Goal: Transaction & Acquisition: Book appointment/travel/reservation

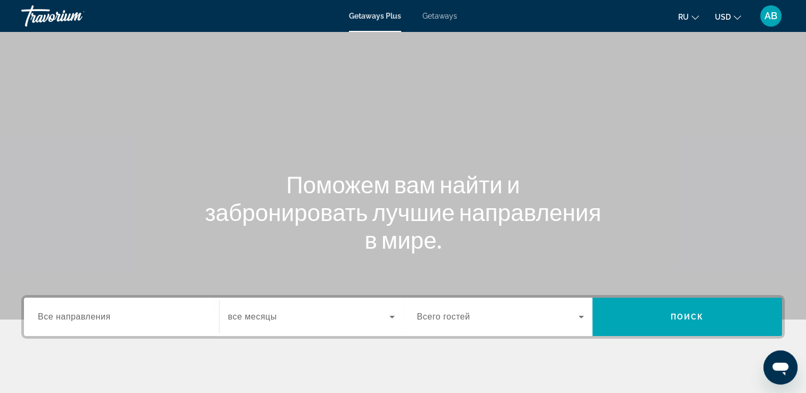
click at [426, 14] on span "Getaways" at bounding box center [439, 16] width 35 height 9
click at [735, 14] on icon "Change currency" at bounding box center [736, 17] width 7 height 7
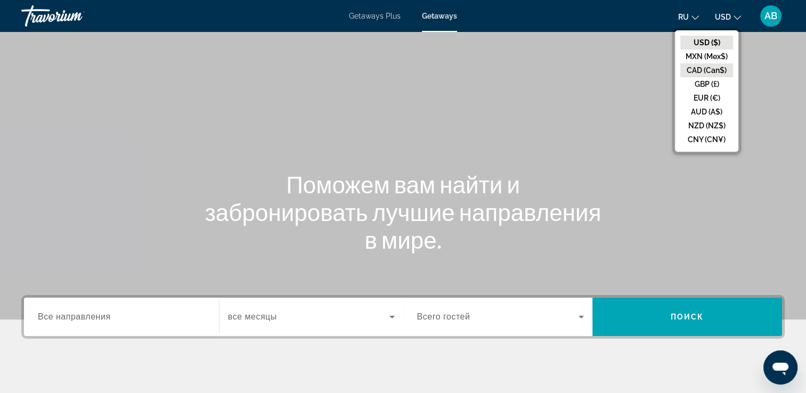
click at [705, 69] on button "CAD (Can$)" at bounding box center [706, 70] width 53 height 14
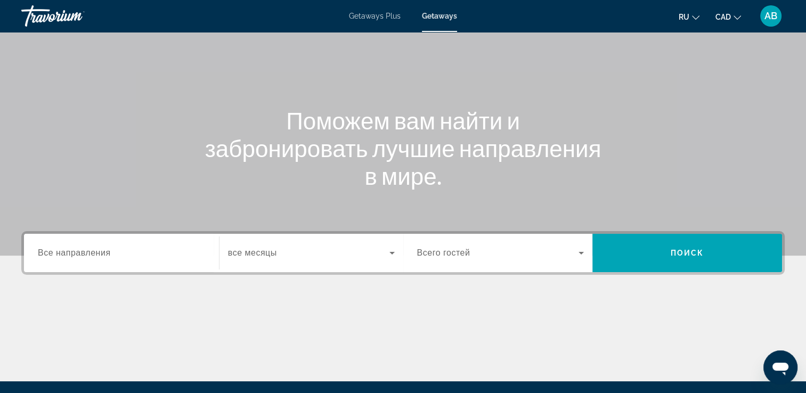
scroll to position [160, 0]
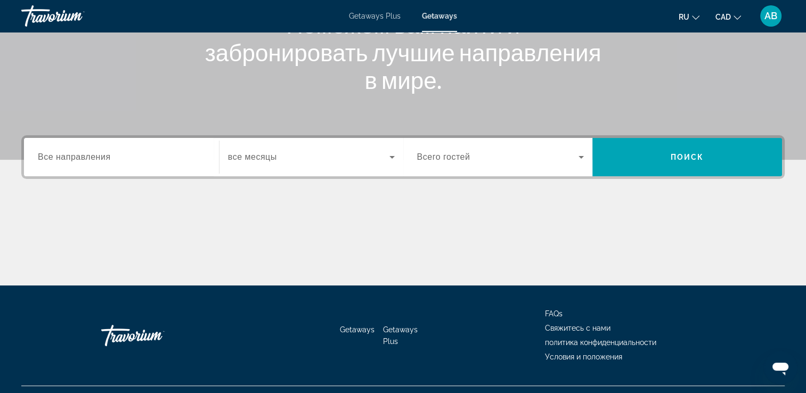
click at [84, 167] on div "Search widget" at bounding box center [121, 157] width 167 height 30
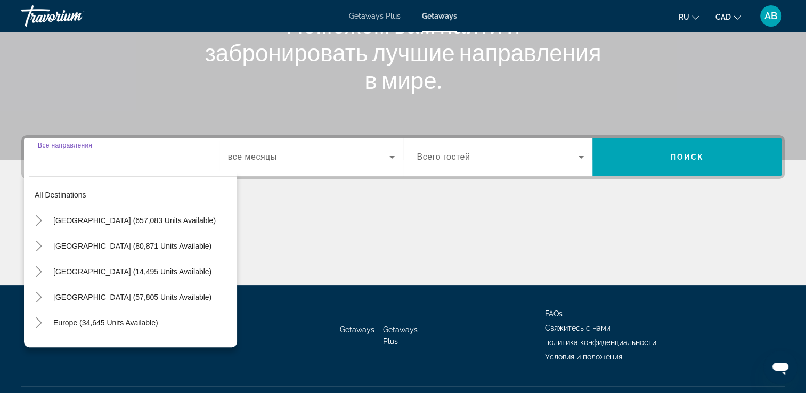
scroll to position [182, 0]
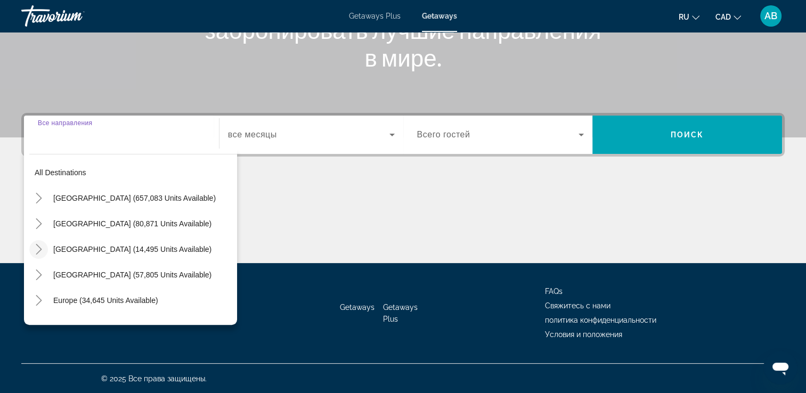
click at [40, 246] on icon "Toggle Canada (14,495 units available)" at bounding box center [39, 249] width 11 height 11
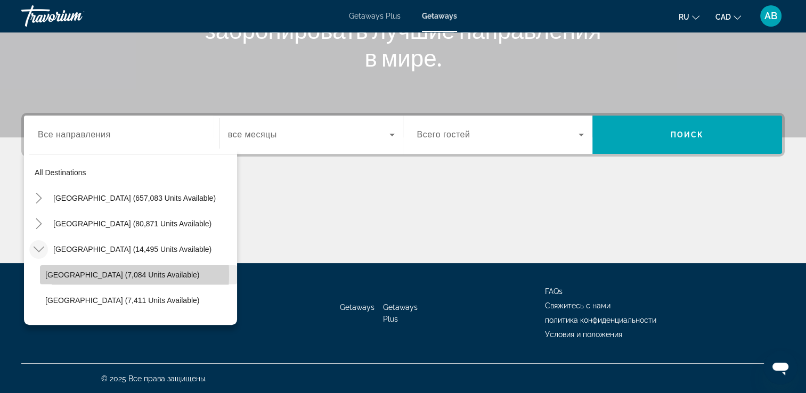
click at [72, 274] on span "[GEOGRAPHIC_DATA] (7,084 units available)" at bounding box center [122, 275] width 154 height 9
type input "**********"
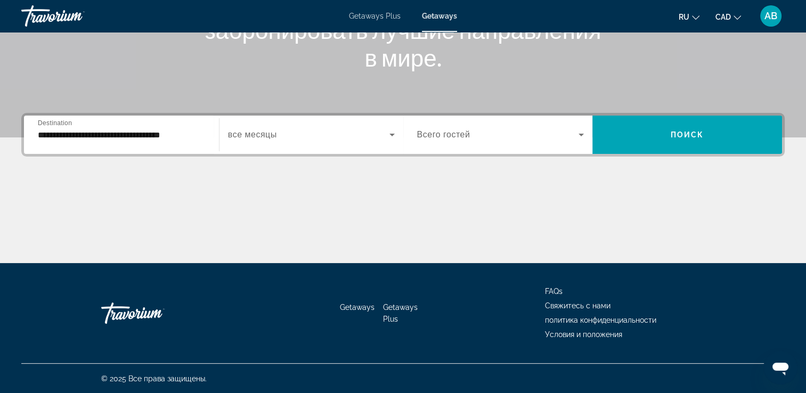
click at [339, 124] on div "Search widget" at bounding box center [311, 135] width 167 height 30
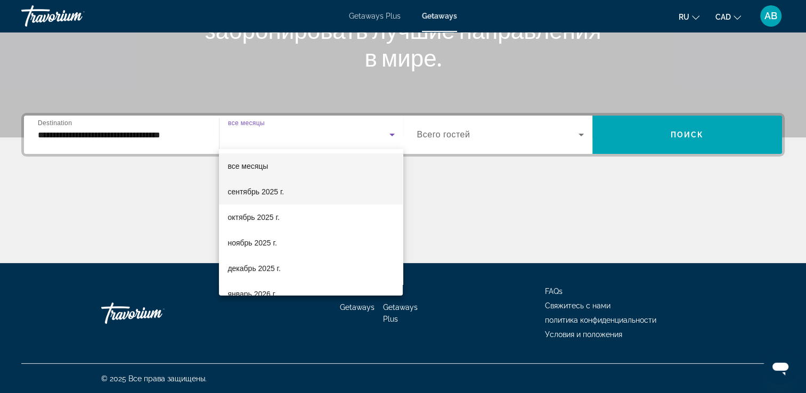
click at [313, 185] on mat-option "сентябрь 2025 г." at bounding box center [311, 192] width 184 height 26
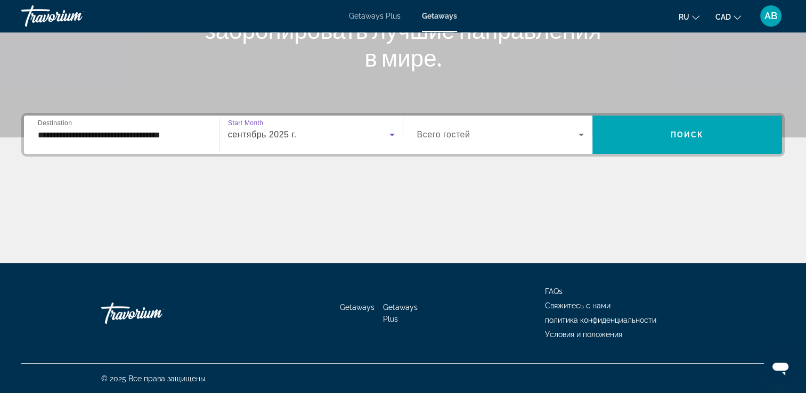
click at [558, 130] on span "Search widget" at bounding box center [498, 134] width 162 height 13
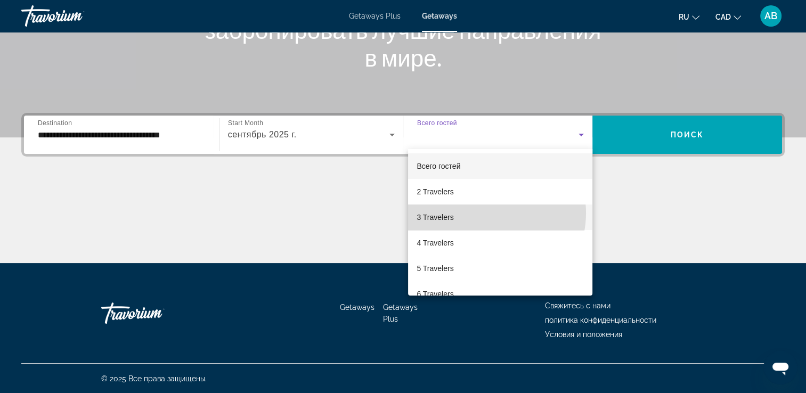
click at [486, 213] on mat-option "3 Travelers" at bounding box center [500, 217] width 184 height 26
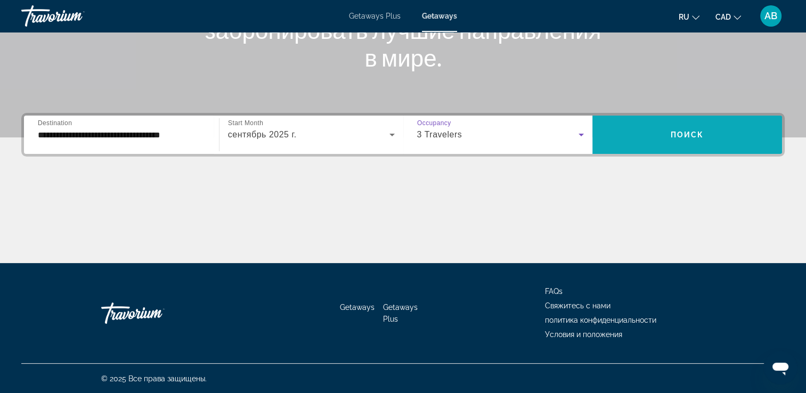
click at [671, 136] on span "Поиск" at bounding box center [687, 134] width 34 height 9
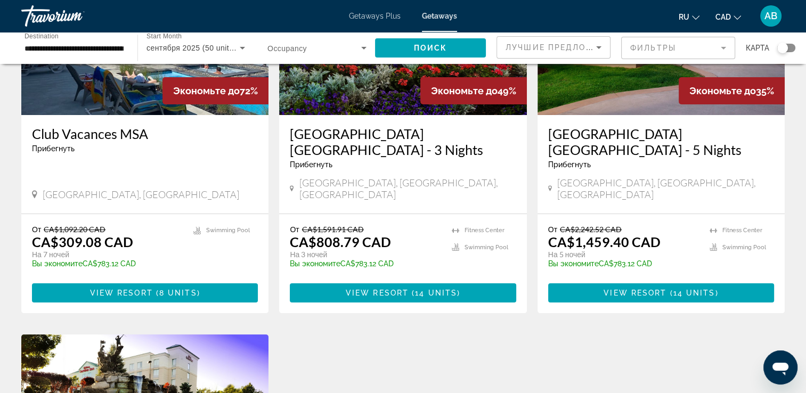
scroll to position [53, 0]
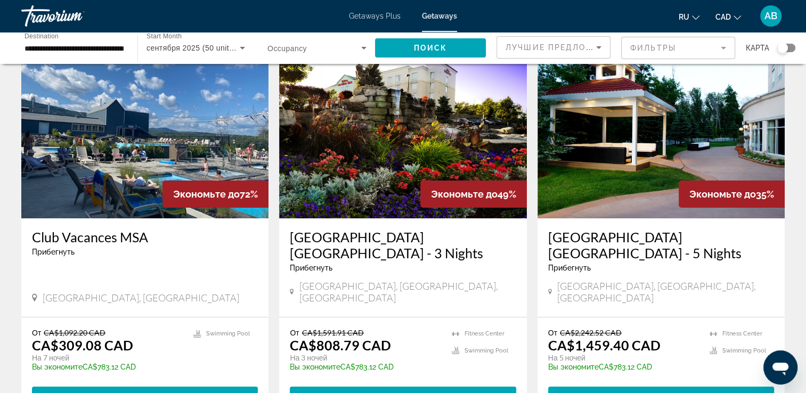
click at [130, 148] on img "Main content" at bounding box center [144, 133] width 247 height 170
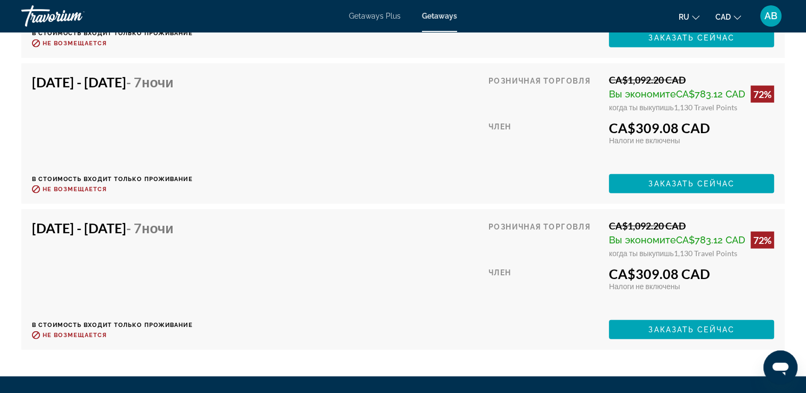
scroll to position [2590, 0]
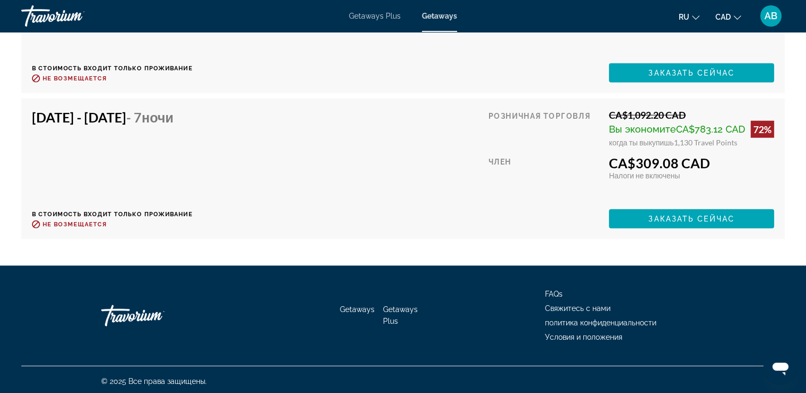
click at [375, 20] on link "Getaways Plus" at bounding box center [375, 16] width 52 height 9
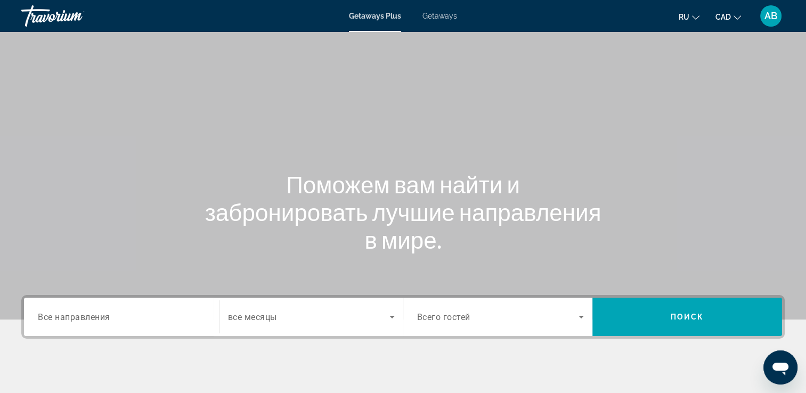
click at [61, 325] on div "Search widget" at bounding box center [121, 317] width 167 height 30
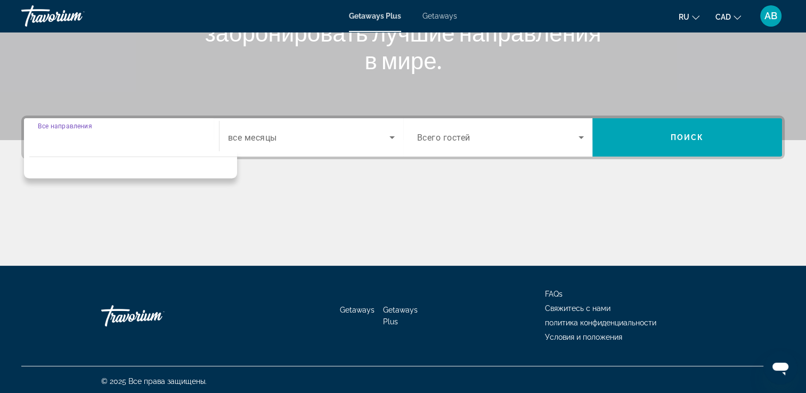
scroll to position [182, 0]
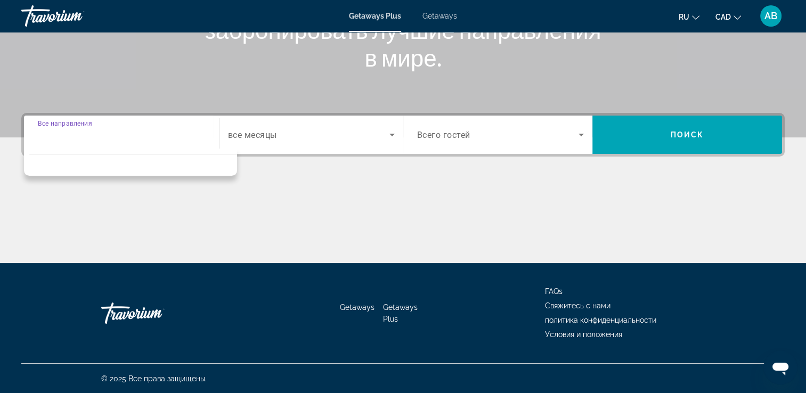
click at [47, 137] on input "Destination Все направления" at bounding box center [121, 135] width 167 height 13
click at [334, 129] on span "Search widget" at bounding box center [308, 134] width 161 height 13
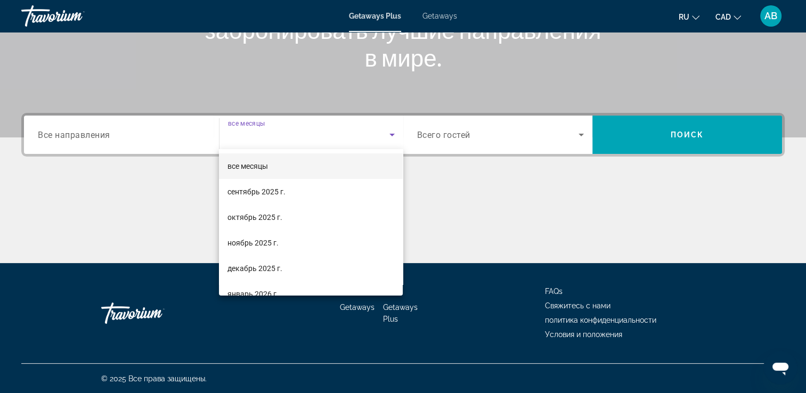
click at [120, 130] on div at bounding box center [403, 196] width 806 height 393
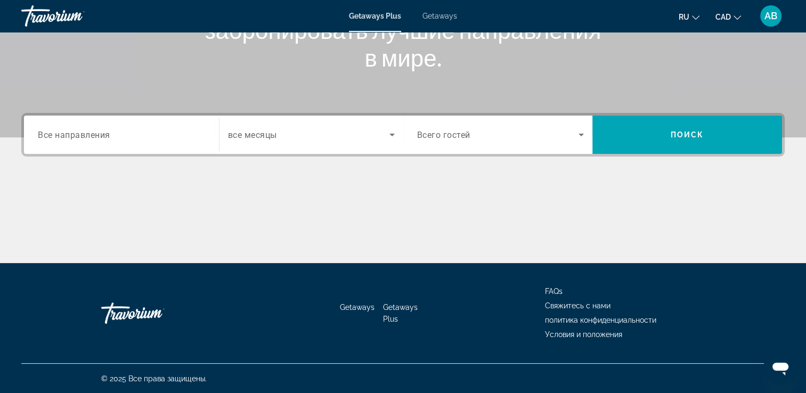
click at [74, 139] on span "Все направления" at bounding box center [74, 134] width 72 height 10
click at [74, 139] on input "Destination Все направления" at bounding box center [121, 135] width 167 height 13
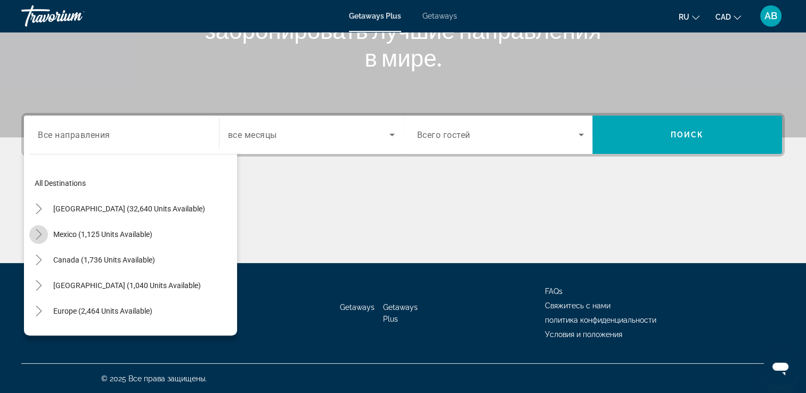
click at [34, 231] on icon "Toggle Mexico (1,125 units available)" at bounding box center [39, 234] width 11 height 11
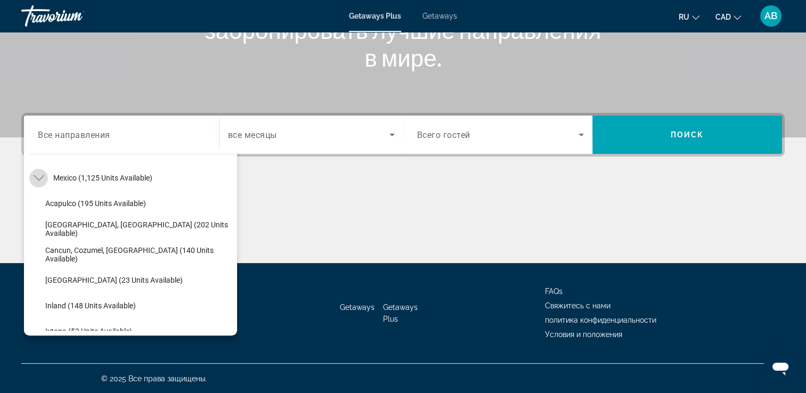
click at [36, 180] on icon "Toggle Mexico (1,125 units available)" at bounding box center [39, 178] width 11 height 11
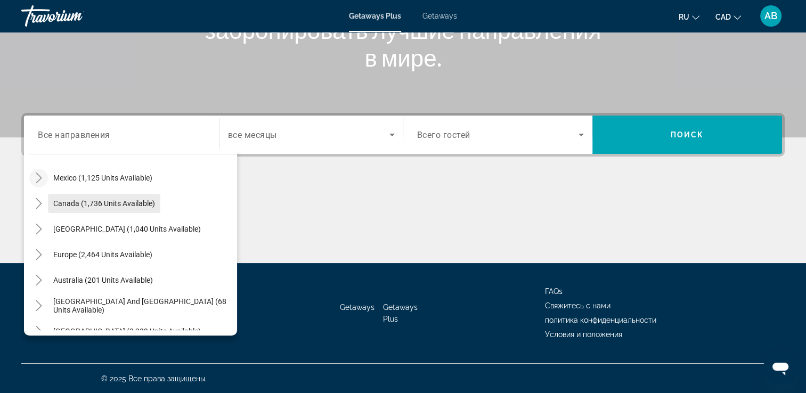
click at [72, 200] on span "Canada (1,736 units available)" at bounding box center [104, 203] width 102 height 9
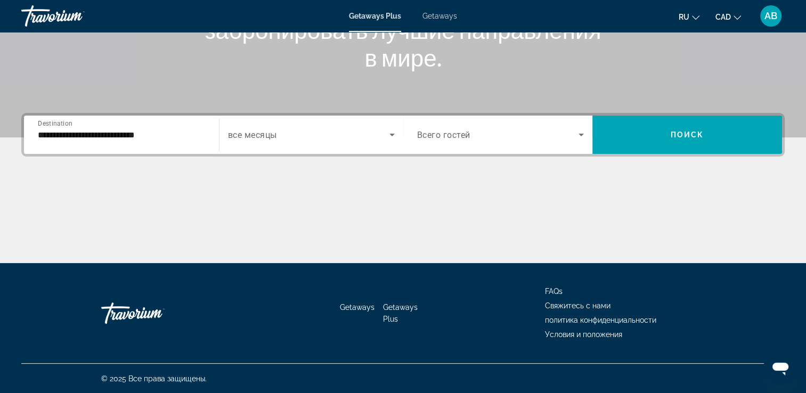
click at [140, 148] on div "**********" at bounding box center [121, 135] width 167 height 30
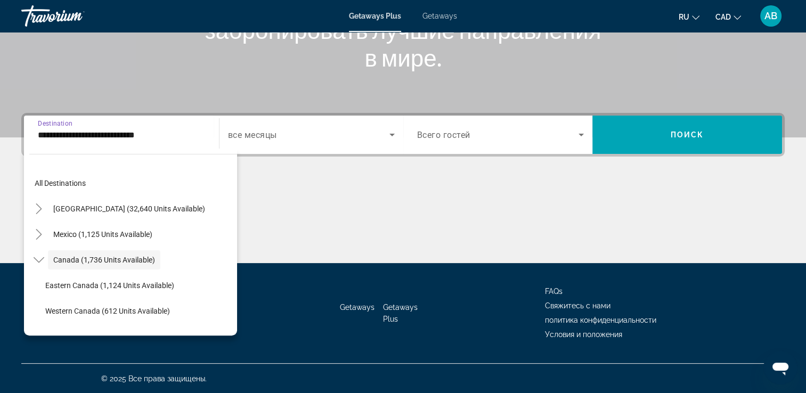
scroll to position [12, 0]
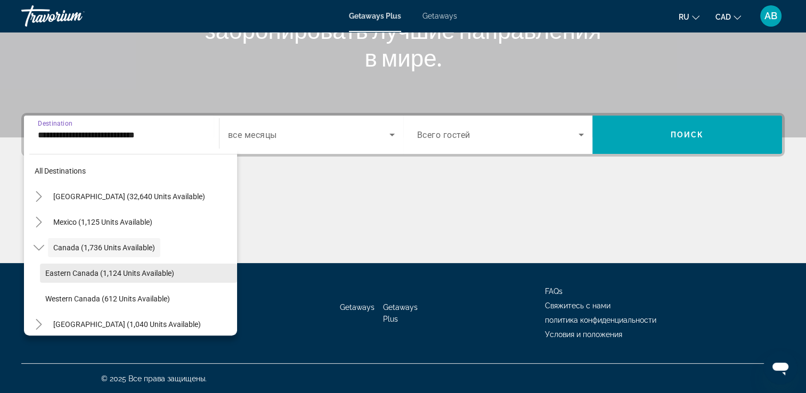
click at [48, 274] on span "Eastern Canada (1,124 units available)" at bounding box center [109, 273] width 129 height 9
type input "**********"
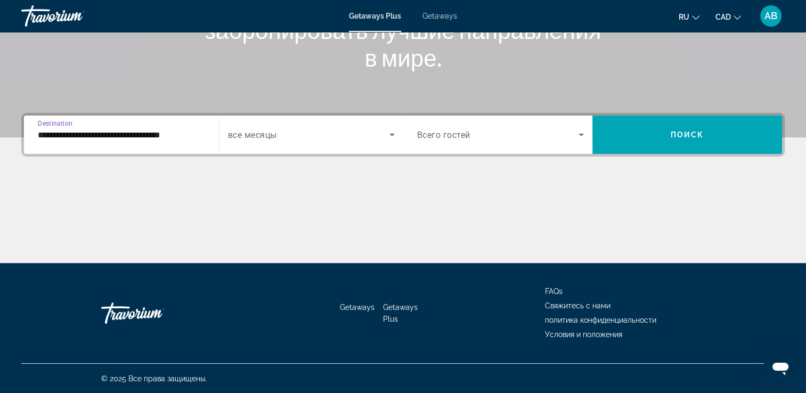
click at [332, 145] on div "Search widget" at bounding box center [311, 135] width 167 height 30
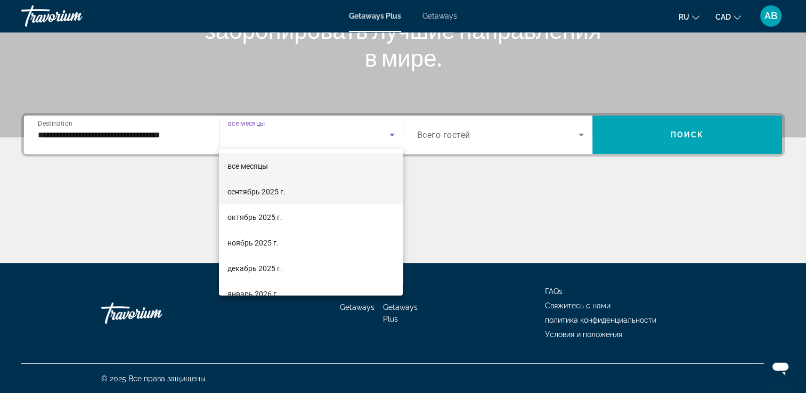
click at [296, 193] on mat-option "сентябрь 2025 г." at bounding box center [311, 192] width 184 height 26
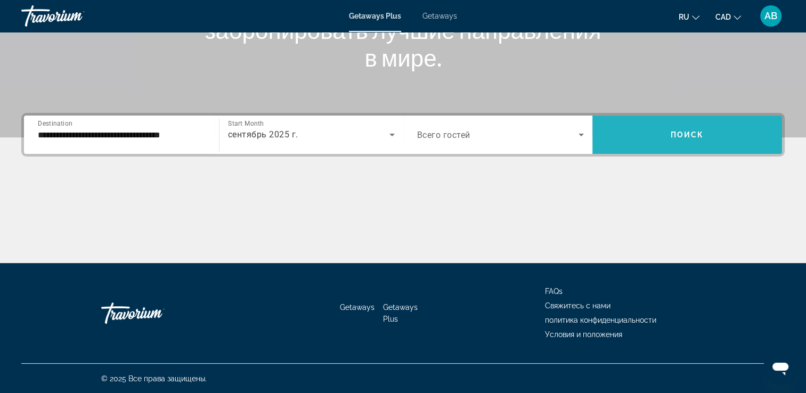
click at [690, 130] on span "Поиск" at bounding box center [687, 134] width 34 height 9
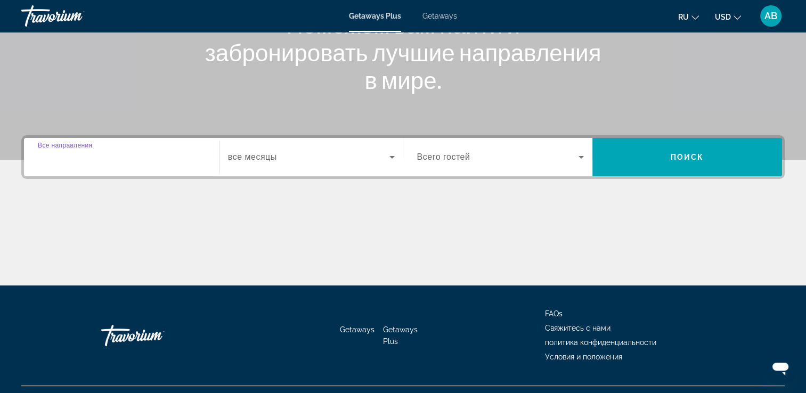
click at [154, 154] on input "Destination Все направления" at bounding box center [121, 157] width 167 height 13
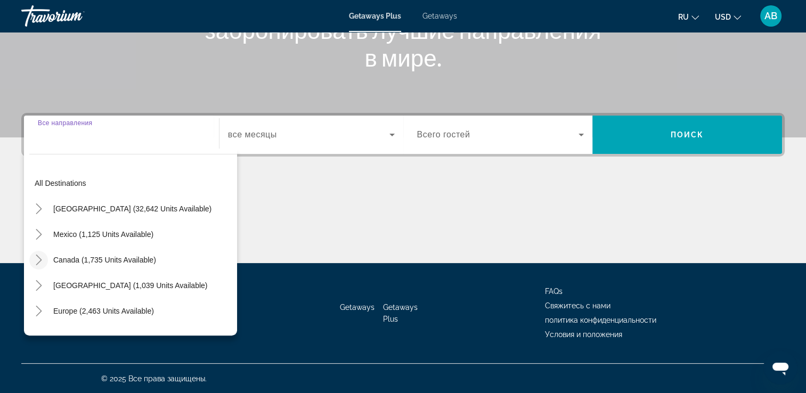
click at [36, 257] on icon "Toggle Canada (1,735 units available)" at bounding box center [39, 260] width 11 height 11
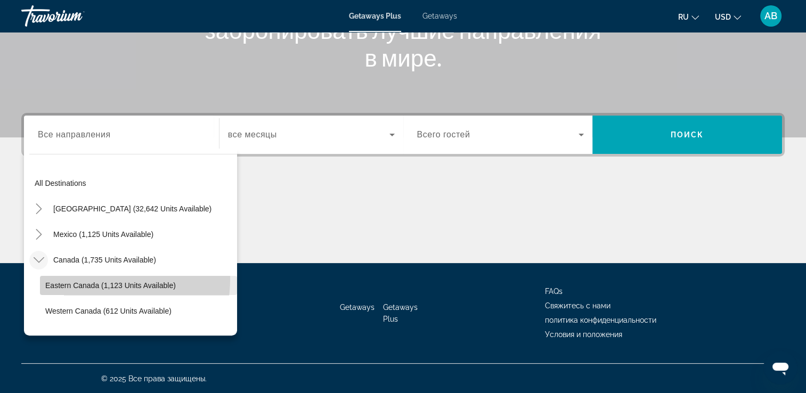
click at [79, 278] on span "Search widget" at bounding box center [138, 286] width 197 height 26
type input "**********"
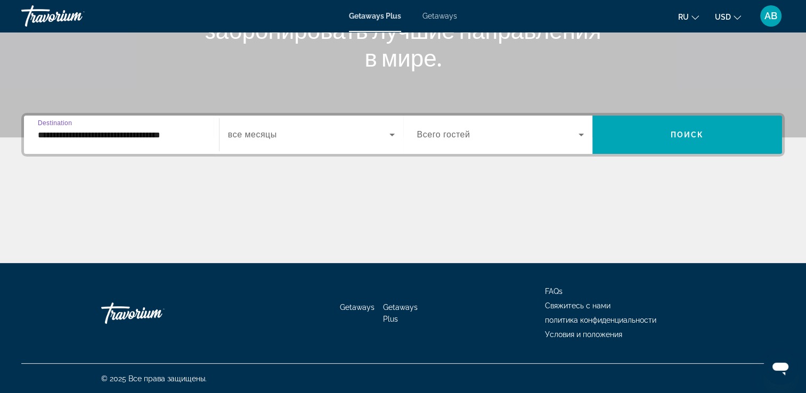
click at [341, 128] on span "Search widget" at bounding box center [308, 134] width 161 height 13
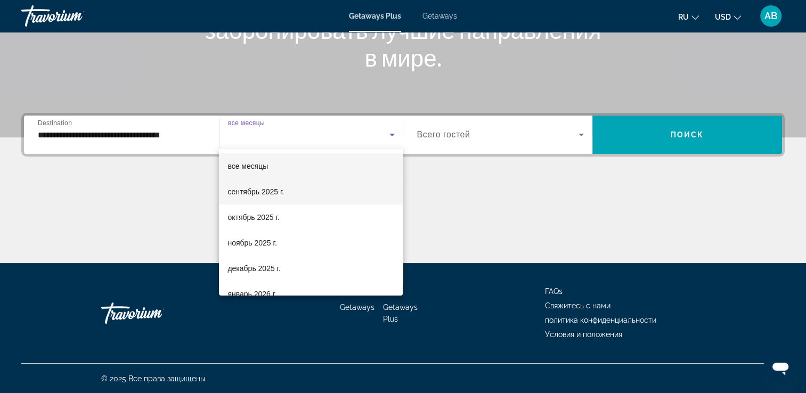
click at [307, 186] on mat-option "сентябрь 2025 г." at bounding box center [311, 192] width 184 height 26
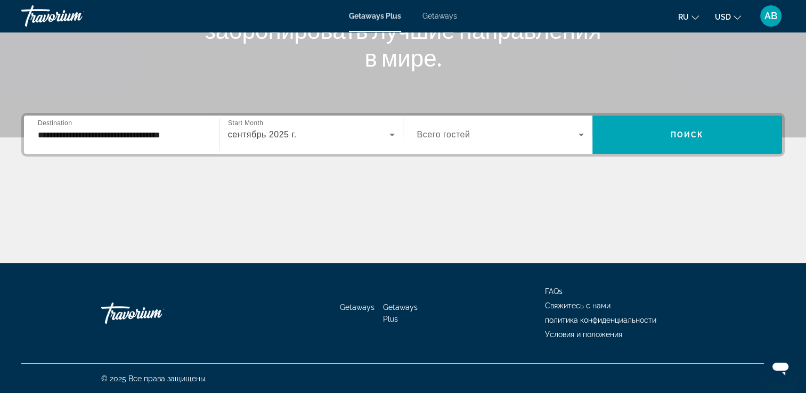
click at [736, 20] on button "USD USD ($) MXN (Mex$) CAD (Can$) GBP (£) EUR (€) AUD (A$) NZD (NZ$) CNY (CN¥)" at bounding box center [728, 16] width 26 height 15
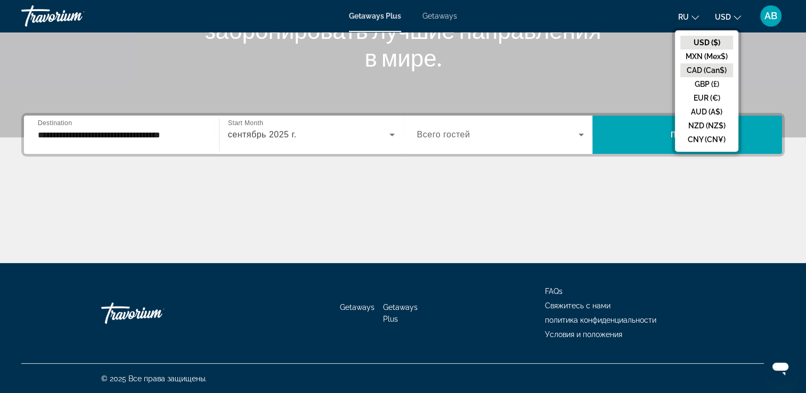
click at [719, 66] on button "CAD (Can$)" at bounding box center [706, 70] width 53 height 14
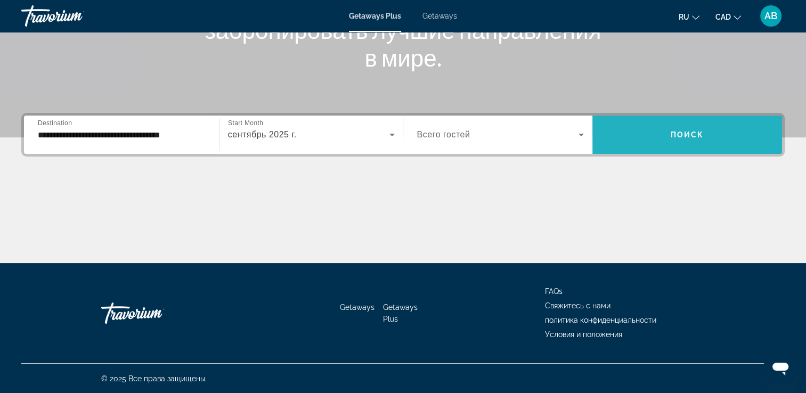
click at [643, 130] on span "Search widget" at bounding box center [687, 135] width 190 height 26
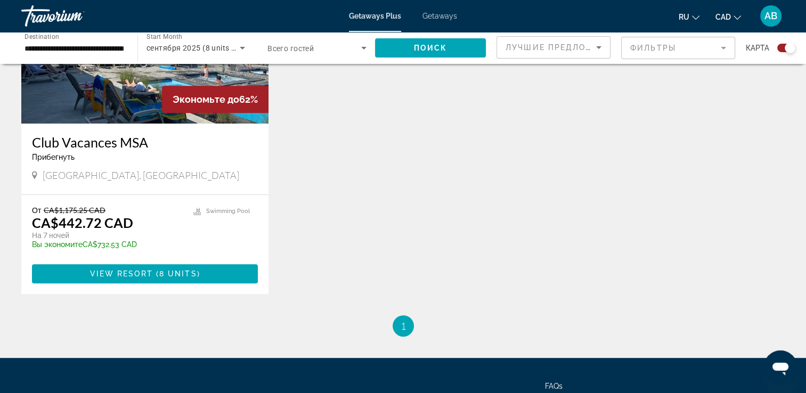
scroll to position [479, 0]
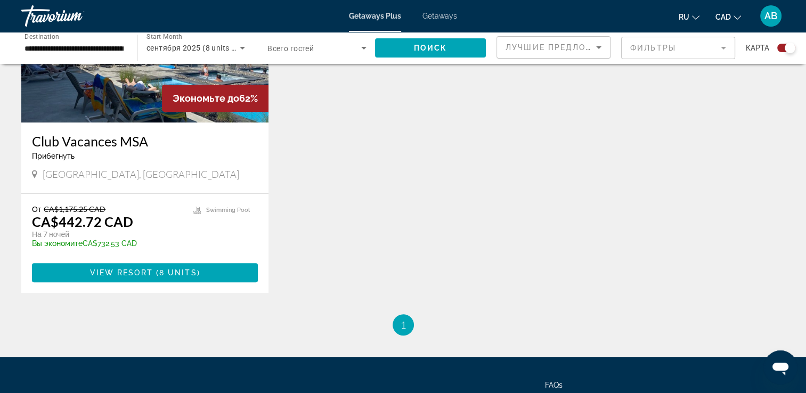
click at [149, 119] on img "Main content" at bounding box center [144, 37] width 247 height 170
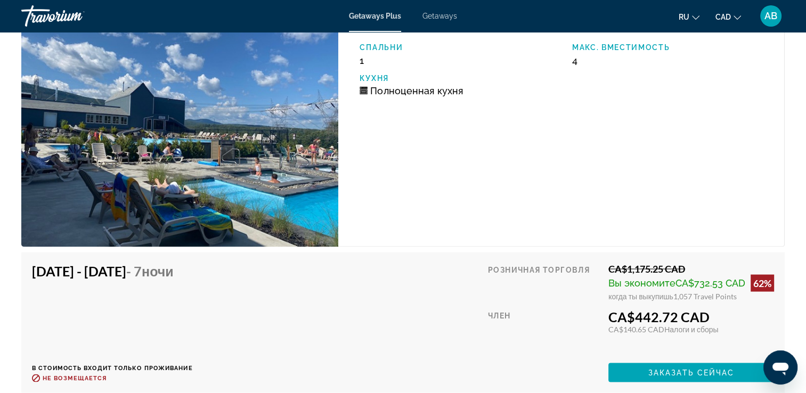
scroll to position [1887, 0]
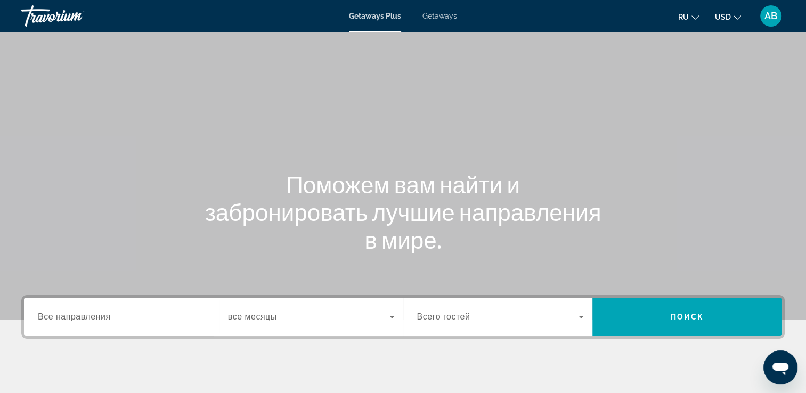
click at [447, 20] on link "Getaways" at bounding box center [439, 16] width 35 height 9
click at [735, 14] on icon "Change currency" at bounding box center [736, 17] width 7 height 7
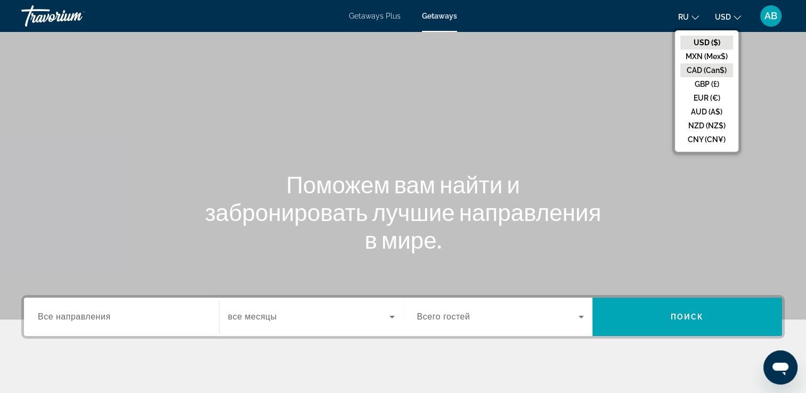
click at [720, 70] on button "CAD (Can$)" at bounding box center [706, 70] width 53 height 14
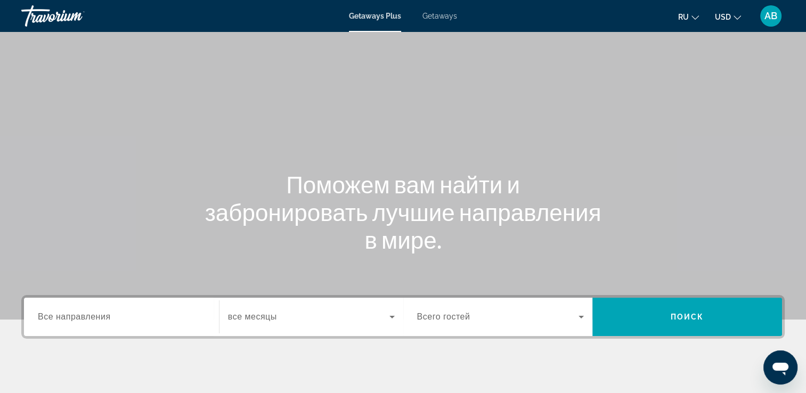
click at [732, 21] on button "USD USD ($) MXN (Mex$) CAD (Can$) GBP (£) EUR (€) AUD (A$) NZD (NZ$) CNY (CN¥)" at bounding box center [728, 16] width 26 height 15
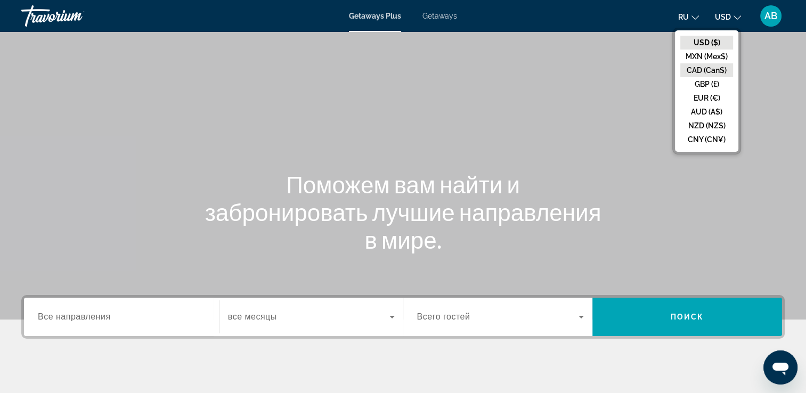
click at [717, 68] on button "CAD (Can$)" at bounding box center [706, 70] width 53 height 14
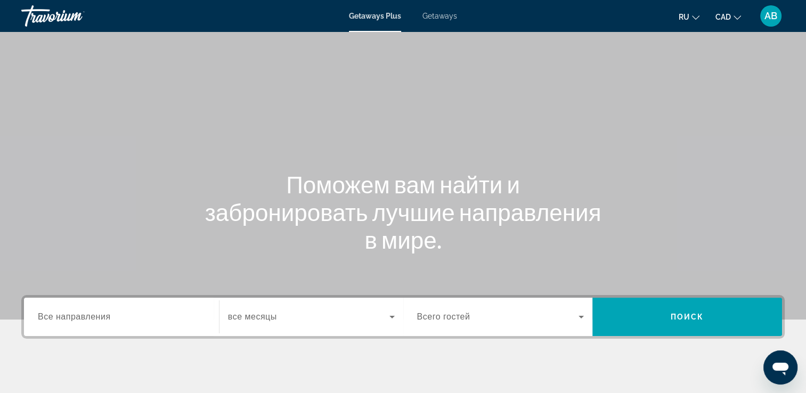
click at [445, 7] on div "Getaways Plus Getaways ru English Español Français Italiano Português русский C…" at bounding box center [403, 16] width 806 height 28
click at [441, 12] on span "Getaways" at bounding box center [439, 16] width 35 height 9
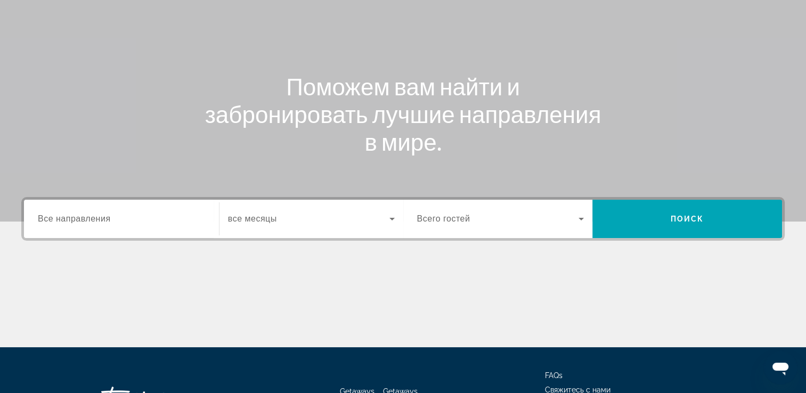
scroll to position [182, 0]
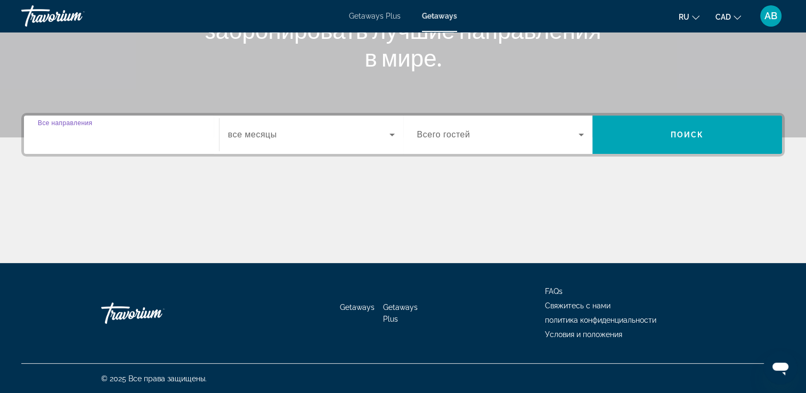
drag, startPoint x: 103, startPoint y: 128, endPoint x: 98, endPoint y: 127, distance: 5.4
click at [103, 129] on input "Destination Все направления" at bounding box center [121, 135] width 167 height 13
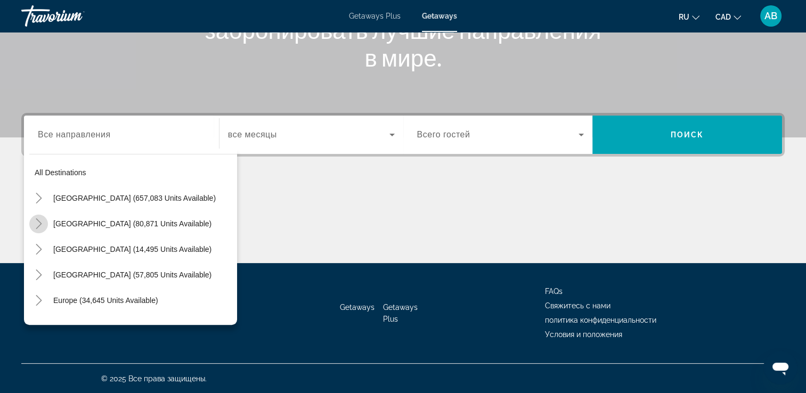
click at [40, 225] on icon "Toggle Mexico (80,871 units available)" at bounding box center [39, 223] width 11 height 11
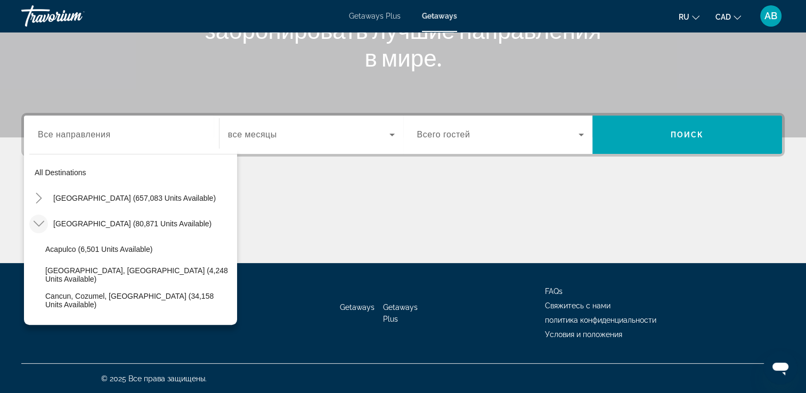
scroll to position [56, 0]
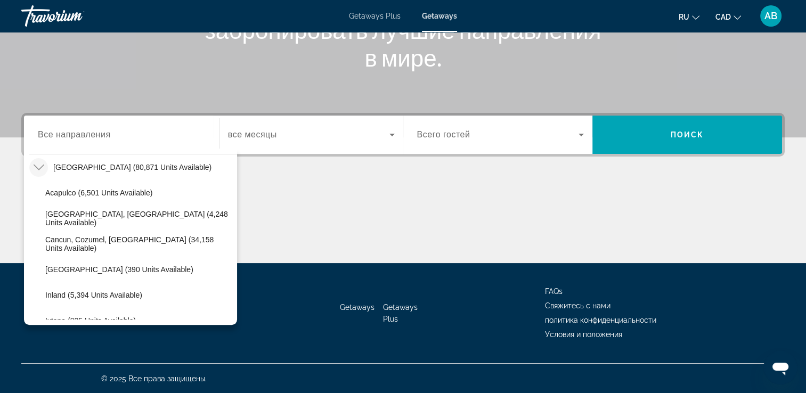
click at [114, 241] on span "Cancun, Cozumel, Riviera Maya (34,158 units available)" at bounding box center [138, 243] width 186 height 17
type input "**********"
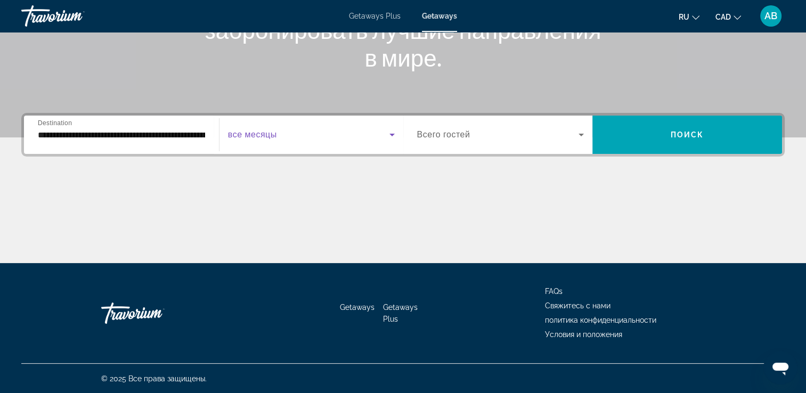
click at [349, 128] on span "Search widget" at bounding box center [308, 134] width 161 height 13
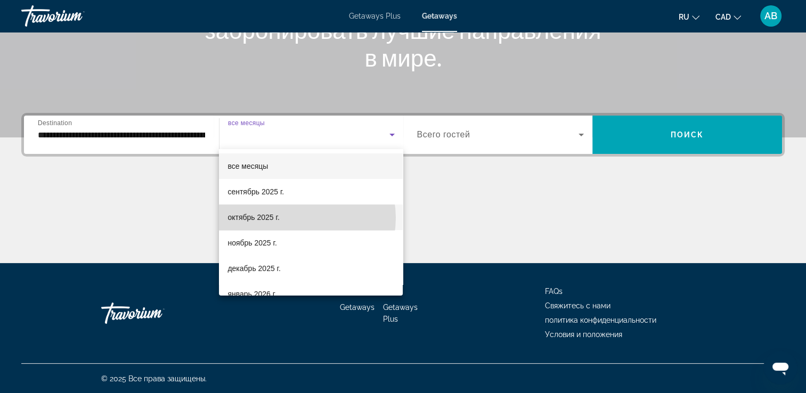
click at [298, 218] on mat-option "октябрь 2025 г." at bounding box center [311, 217] width 184 height 26
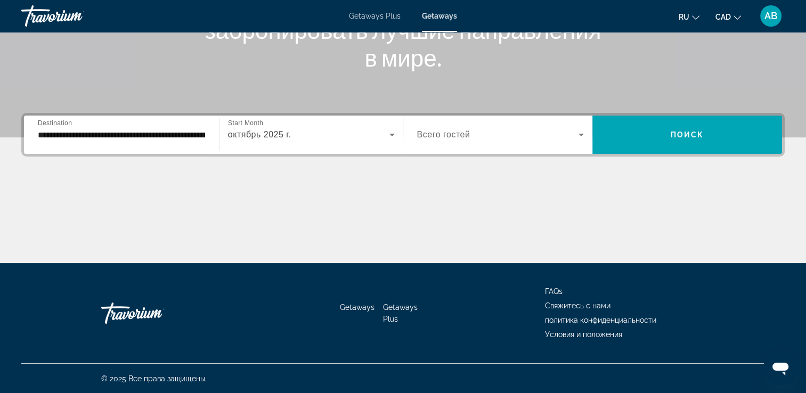
click at [543, 142] on div "Search widget" at bounding box center [500, 135] width 167 height 30
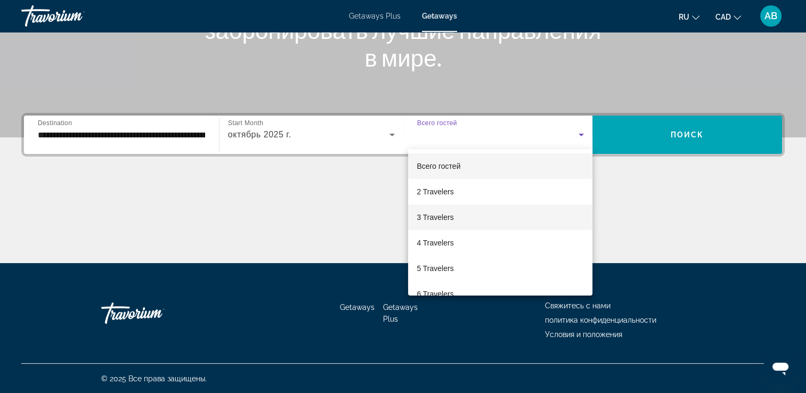
click at [495, 210] on mat-option "3 Travelers" at bounding box center [500, 217] width 184 height 26
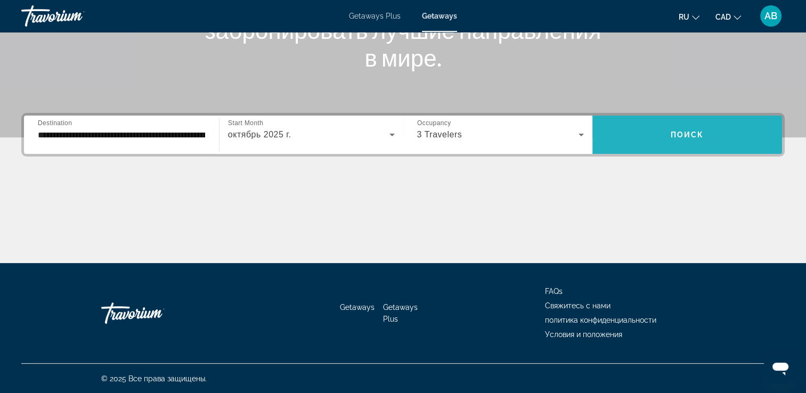
click at [656, 126] on span "Search widget" at bounding box center [687, 135] width 190 height 26
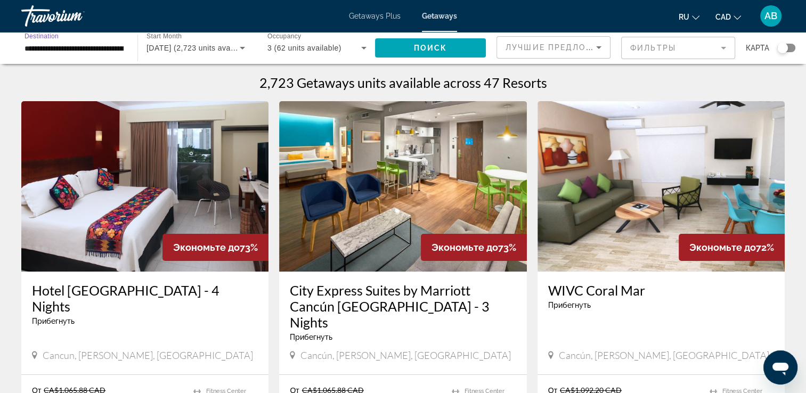
click at [100, 52] on input "**********" at bounding box center [73, 48] width 99 height 13
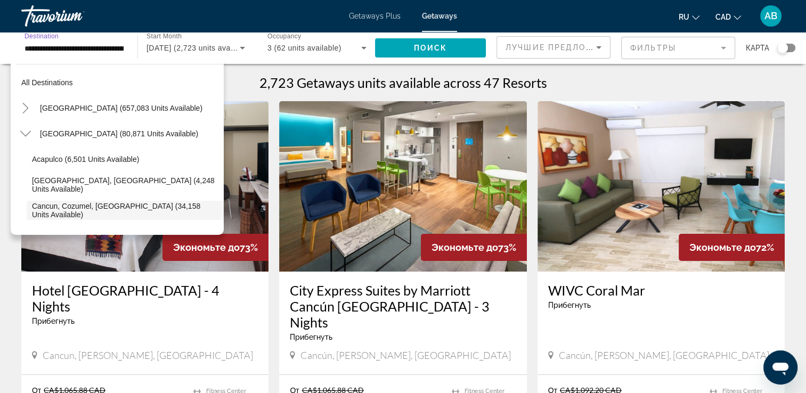
scroll to position [63, 0]
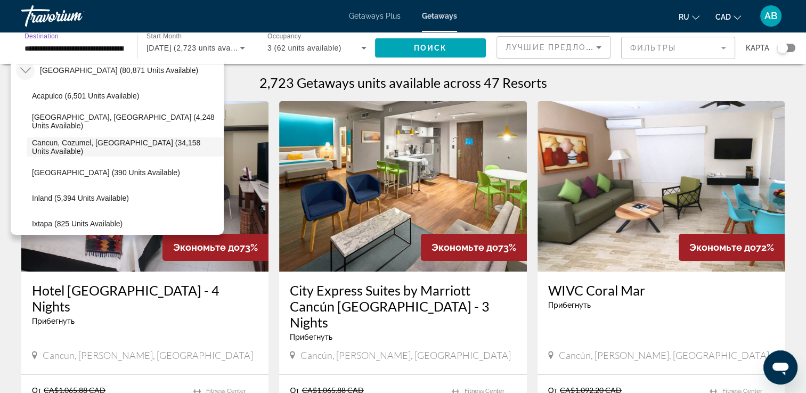
click at [28, 73] on icon "Toggle Mexico (80,871 units available)" at bounding box center [25, 70] width 11 height 11
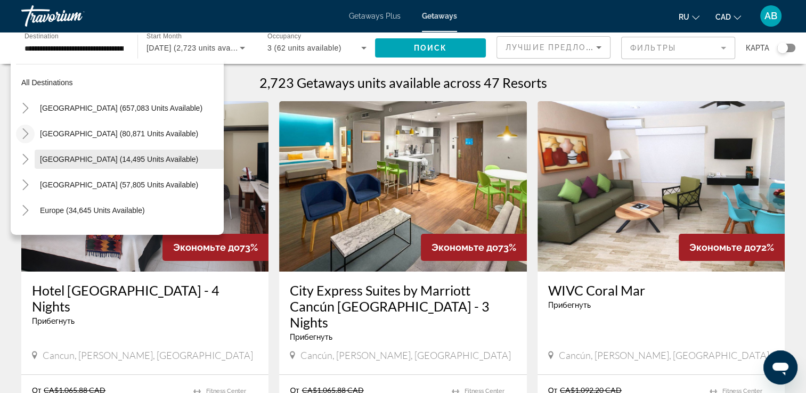
scroll to position [0, 0]
click at [31, 166] on mat-icon "Toggle Canada (14,495 units available)" at bounding box center [25, 159] width 19 height 19
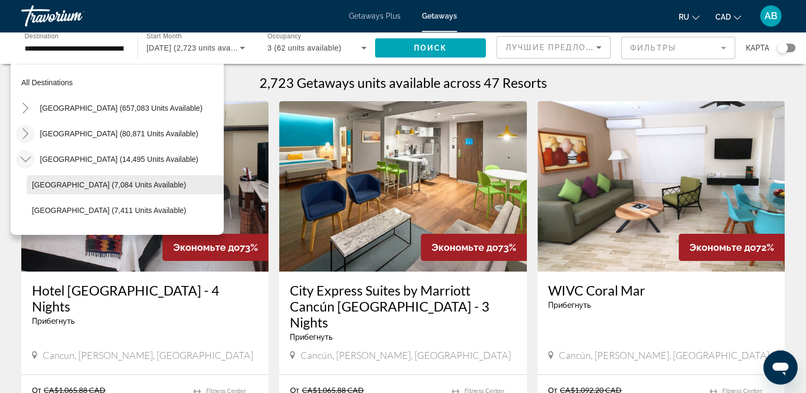
click at [46, 185] on span "[GEOGRAPHIC_DATA] (7,084 units available)" at bounding box center [109, 185] width 154 height 9
type input "**********"
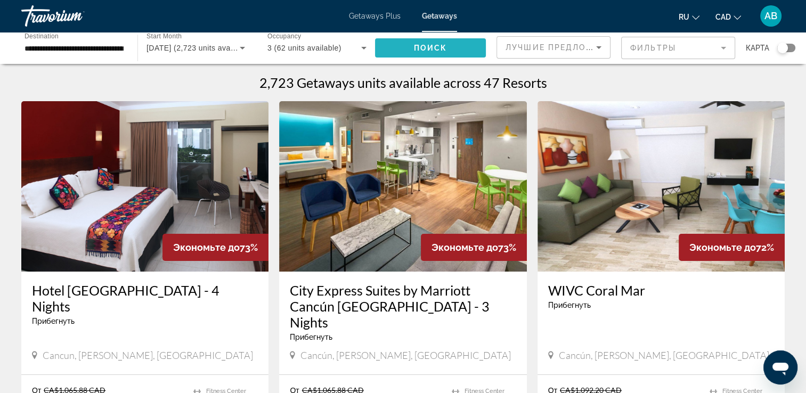
click at [433, 51] on span "Поиск" at bounding box center [431, 48] width 34 height 9
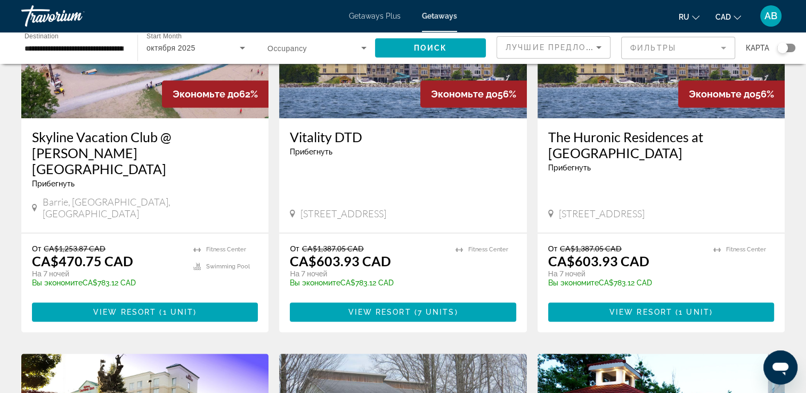
scroll to position [959, 0]
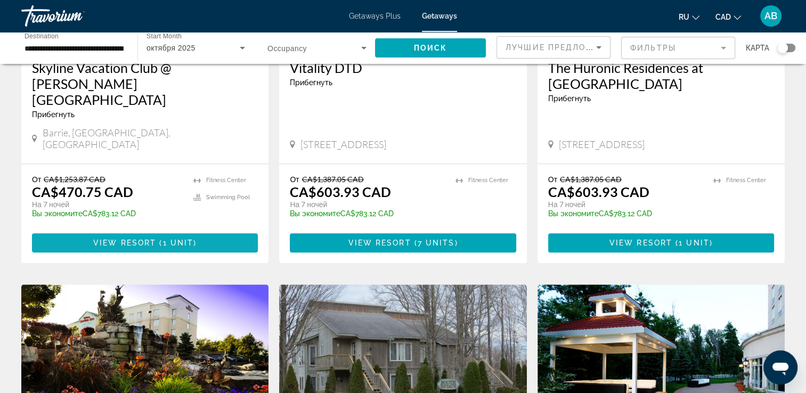
click at [124, 239] on span "View Resort" at bounding box center [124, 243] width 63 height 9
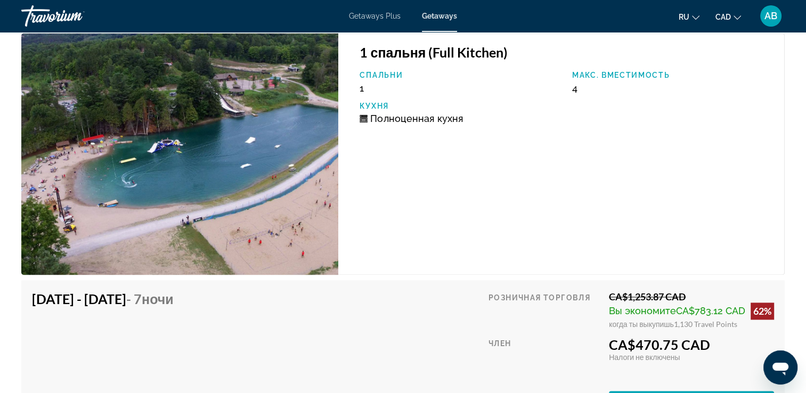
scroll to position [1598, 0]
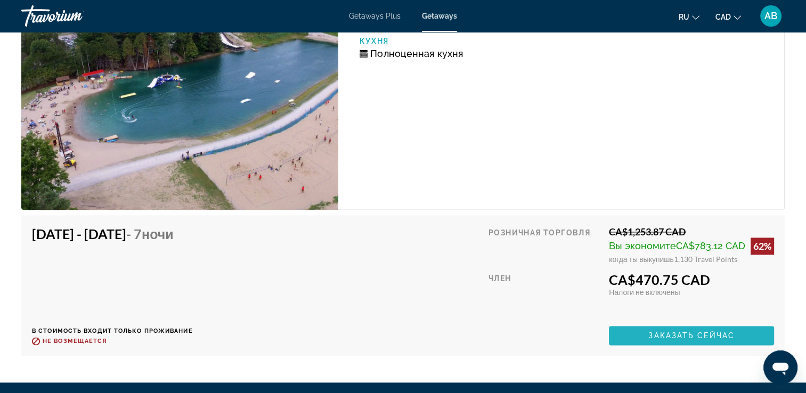
click at [672, 341] on span "Main content" at bounding box center [691, 336] width 165 height 26
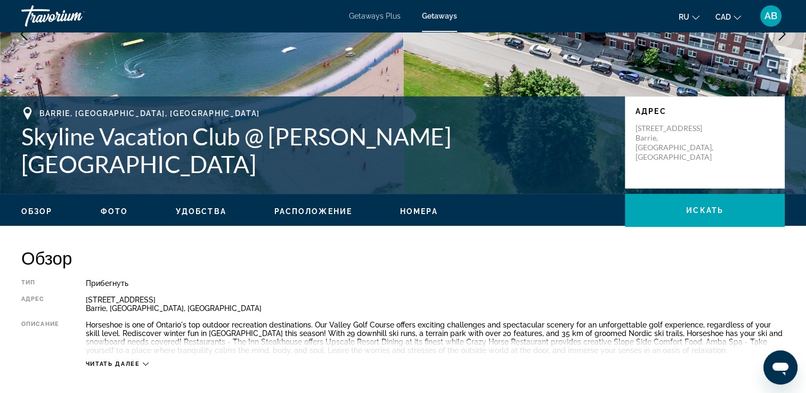
scroll to position [160, 0]
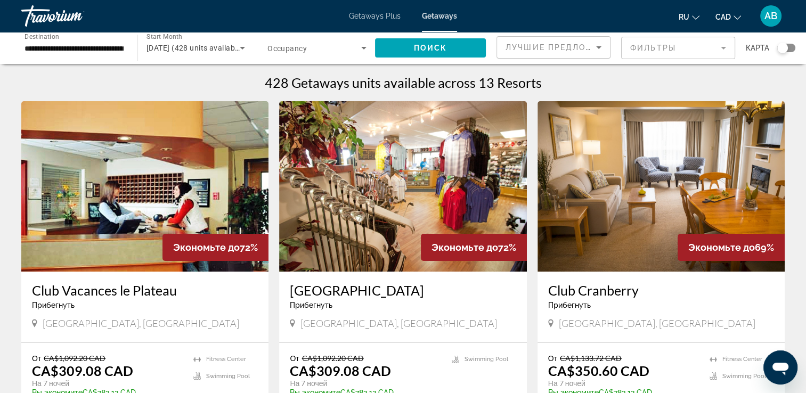
click at [240, 48] on icon "Search widget" at bounding box center [242, 48] width 13 height 13
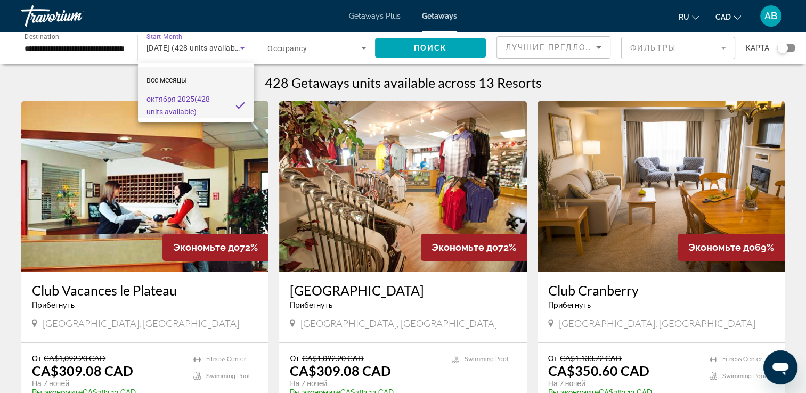
click at [213, 82] on mat-option "все месяцы" at bounding box center [196, 80] width 116 height 26
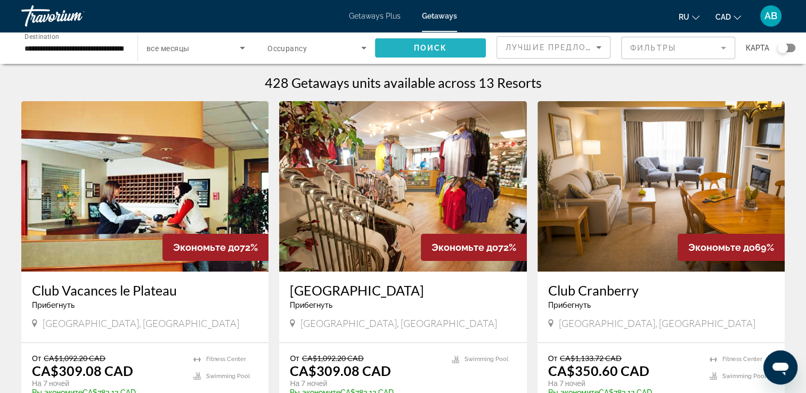
click at [424, 46] on span "Поиск" at bounding box center [431, 48] width 34 height 9
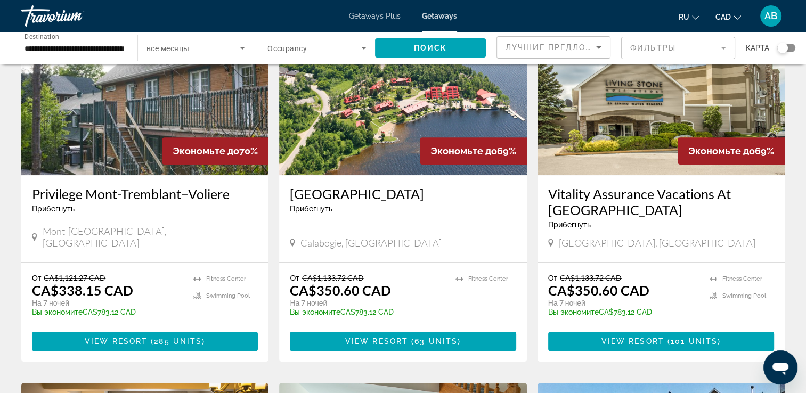
scroll to position [479, 0]
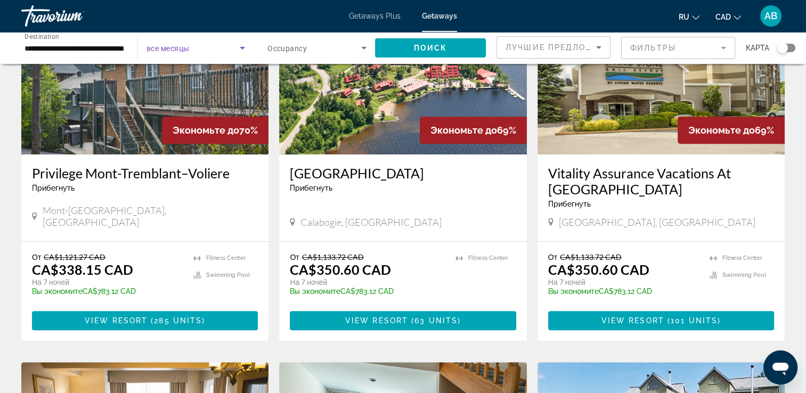
click at [191, 51] on span "Search widget" at bounding box center [192, 48] width 93 height 13
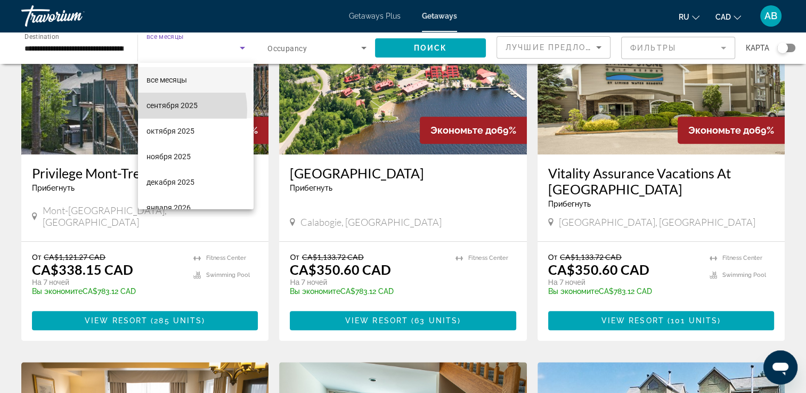
click at [161, 110] on span "сентября 2025" at bounding box center [171, 105] width 51 height 13
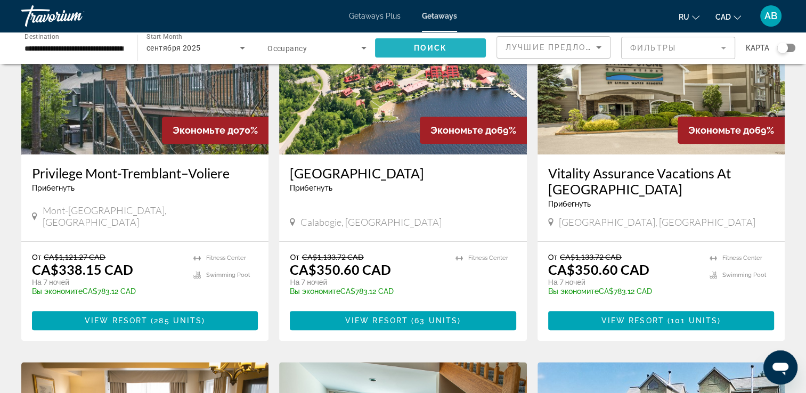
click at [450, 48] on span "Search widget" at bounding box center [430, 48] width 111 height 26
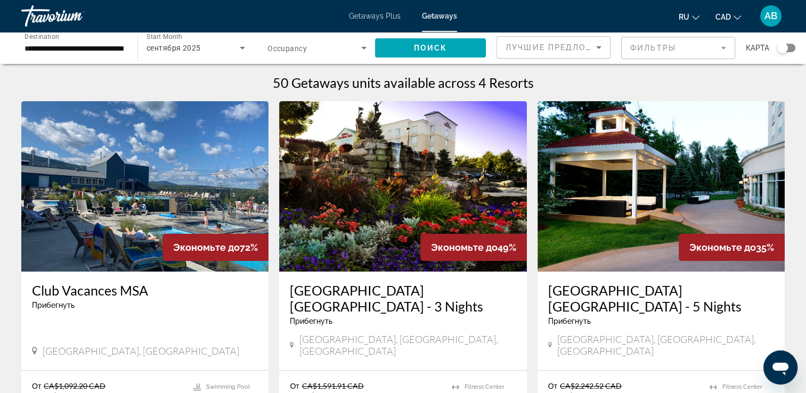
click at [149, 162] on img "Main content" at bounding box center [144, 186] width 247 height 170
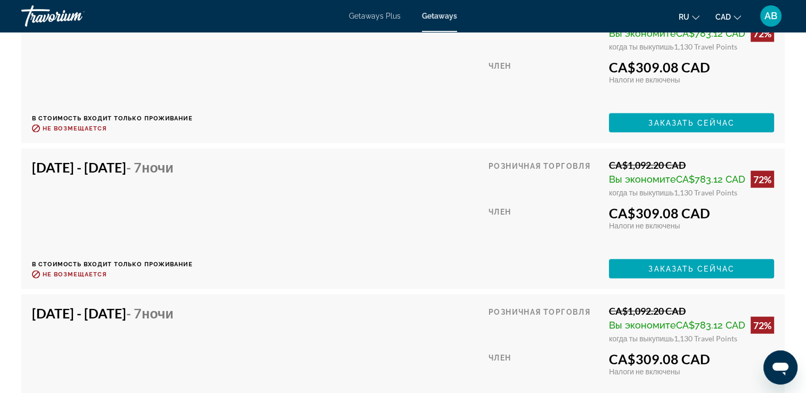
scroll to position [2324, 0]
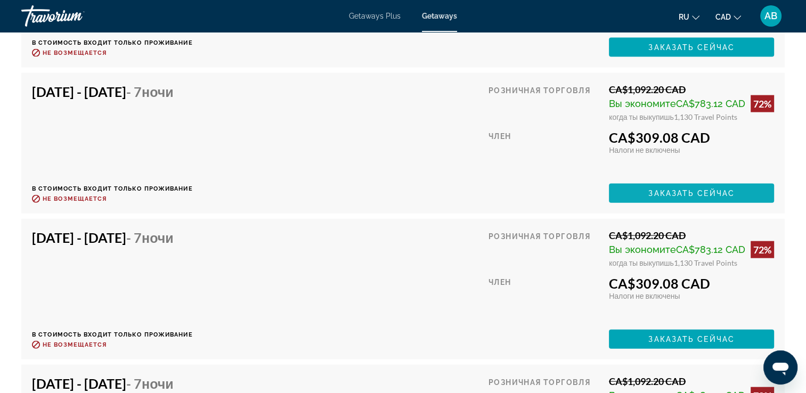
click at [668, 189] on span "Заказать сейчас" at bounding box center [691, 193] width 86 height 9
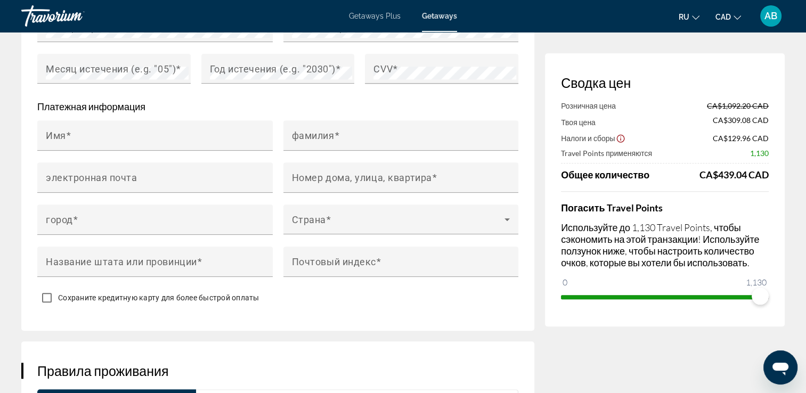
scroll to position [1012, 0]
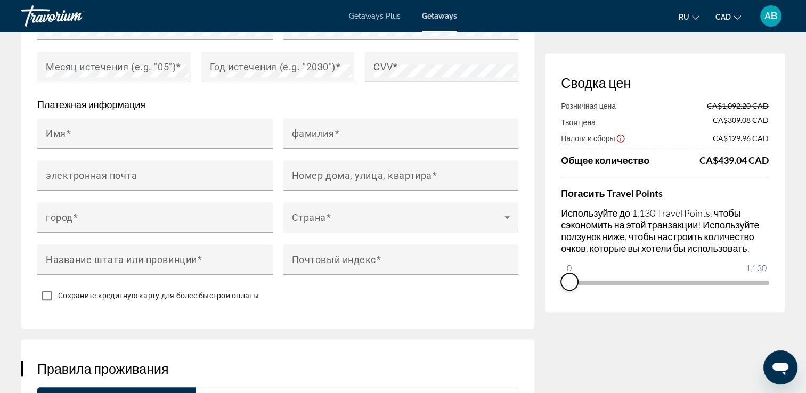
drag, startPoint x: 761, startPoint y: 301, endPoint x: 524, endPoint y: 304, distance: 237.0
click at [524, 304] on div "Сводка цен Розничная цена CA$1,092.20 CAD Твоя цена CA$309.08 CAD Налоги и сбор…" at bounding box center [402, 232] width 763 height 2329
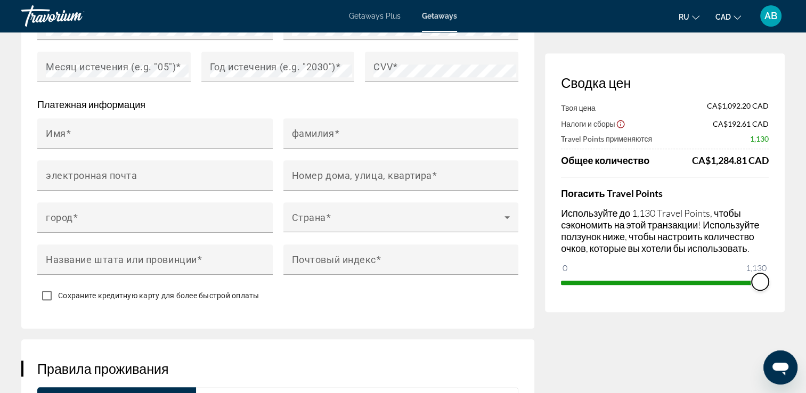
drag, startPoint x: 570, startPoint y: 272, endPoint x: 776, endPoint y: 276, distance: 206.1
click at [776, 276] on div "Сводка цен Твоя цена CA$1,092.20 CAD Налоги и сборы CA$192.61 CAD Travel Points…" at bounding box center [665, 182] width 240 height 259
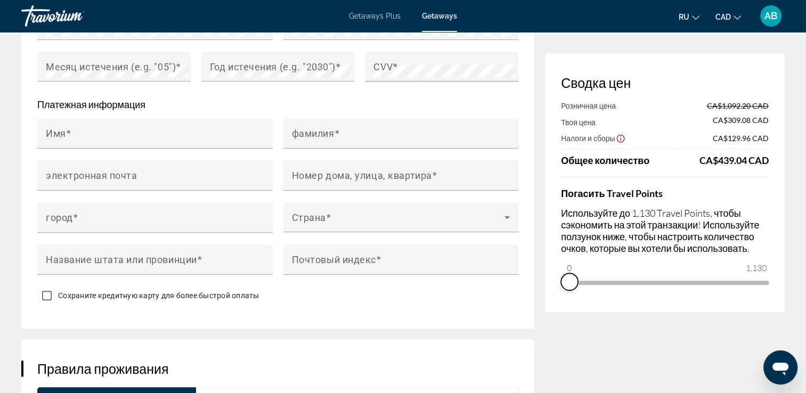
drag, startPoint x: 758, startPoint y: 301, endPoint x: 527, endPoint y: 309, distance: 230.7
click at [527, 309] on div "Сводка цен Розничная цена CA$1,092.20 CAD Твоя цена CA$309.08 CAD Налоги и сбор…" at bounding box center [402, 232] width 763 height 2329
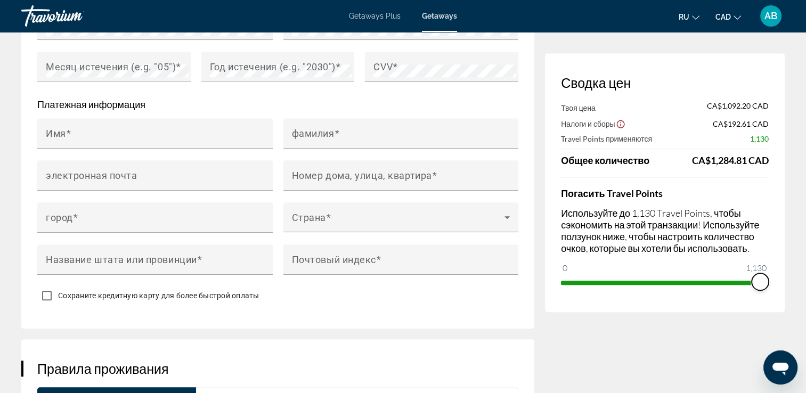
drag, startPoint x: 571, startPoint y: 267, endPoint x: 815, endPoint y: 276, distance: 244.0
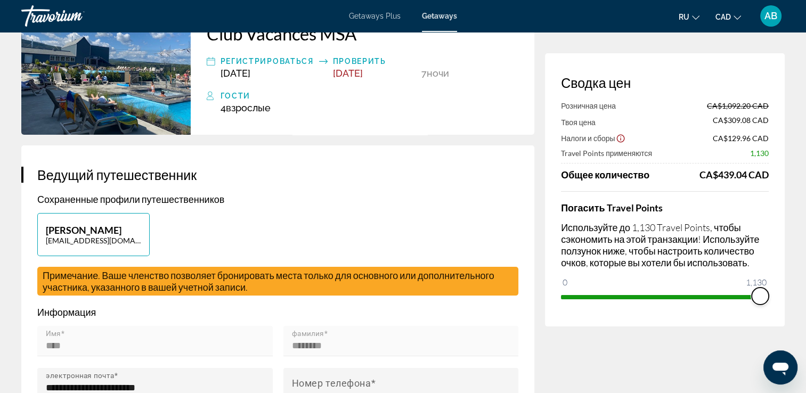
scroll to position [0, 0]
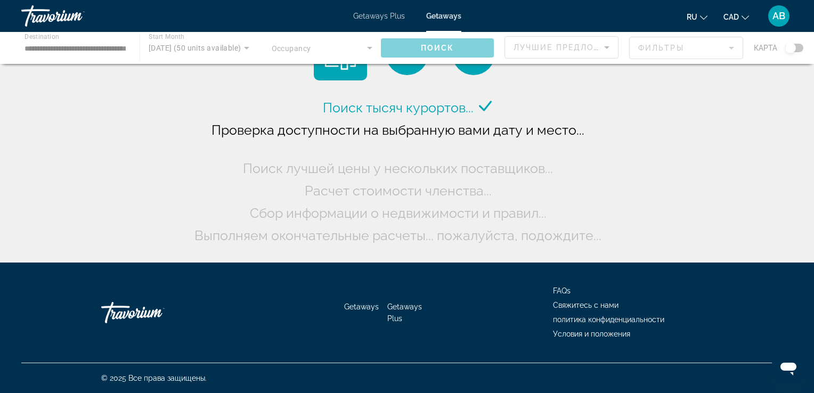
click at [364, 48] on div "Main content" at bounding box center [407, 48] width 814 height 32
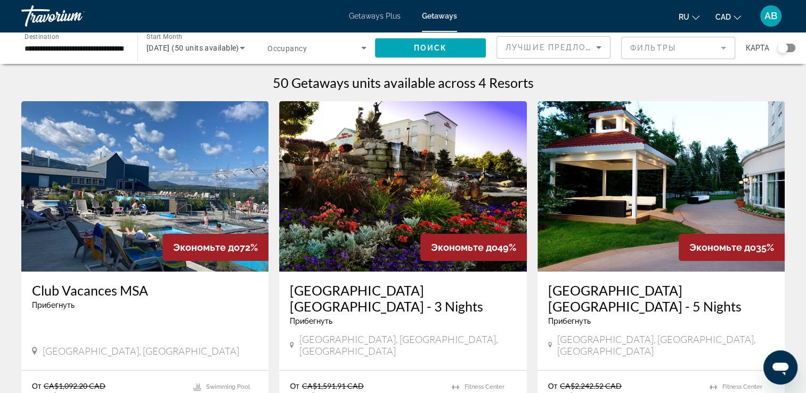
click at [370, 47] on div "Occupancy Всего гостей" at bounding box center [317, 48] width 116 height 30
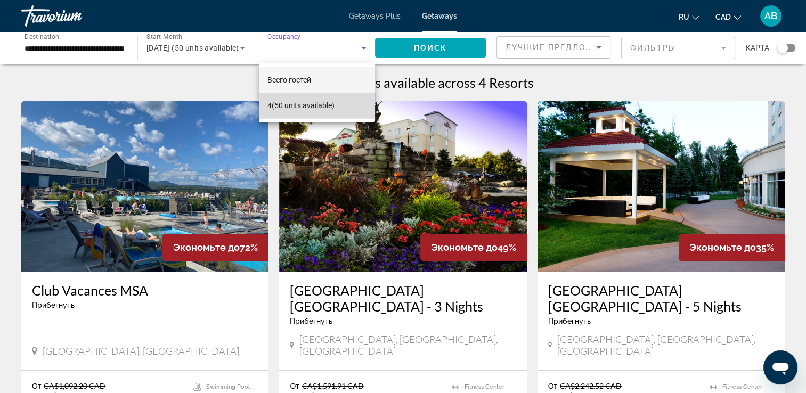
click at [317, 111] on span "4 (50 units available)" at bounding box center [300, 105] width 67 height 13
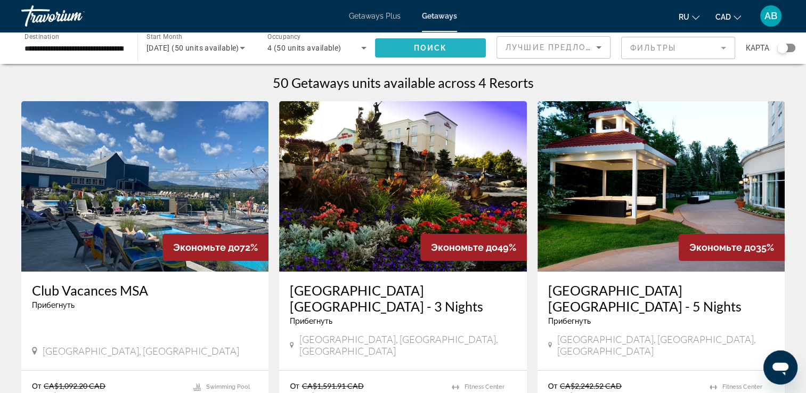
click at [424, 48] on span "Поиск" at bounding box center [431, 48] width 34 height 9
click at [368, 54] on div "Occupancy Всего гостей 4" at bounding box center [317, 48] width 116 height 30
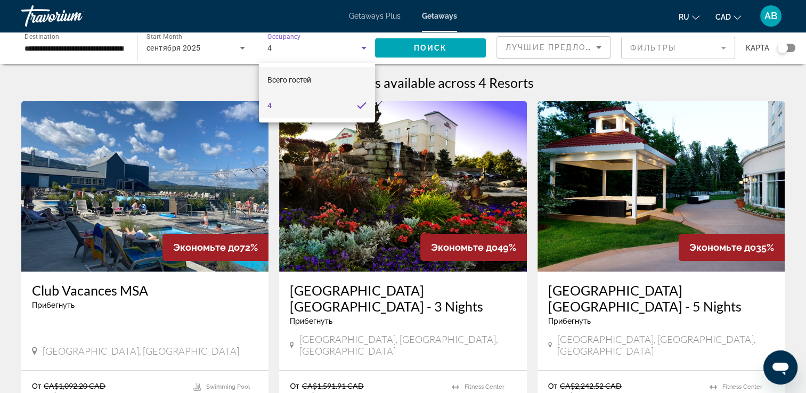
click at [336, 84] on mat-option "Всего гостей" at bounding box center [317, 80] width 116 height 26
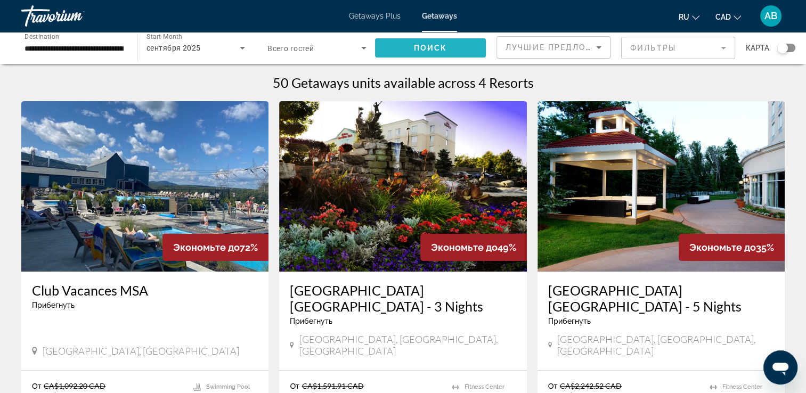
click at [425, 46] on span "Поиск" at bounding box center [431, 48] width 34 height 9
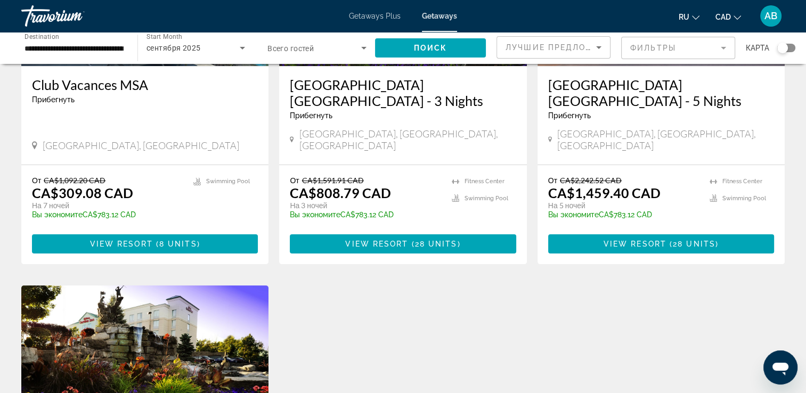
scroll to position [53, 0]
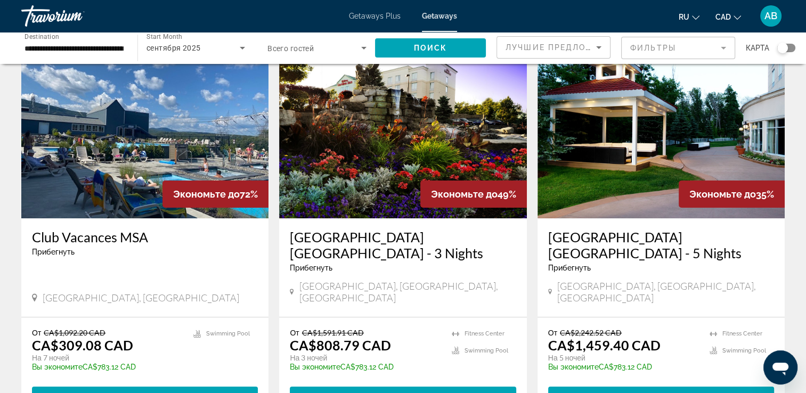
click at [155, 125] on img "Main content" at bounding box center [144, 133] width 247 height 170
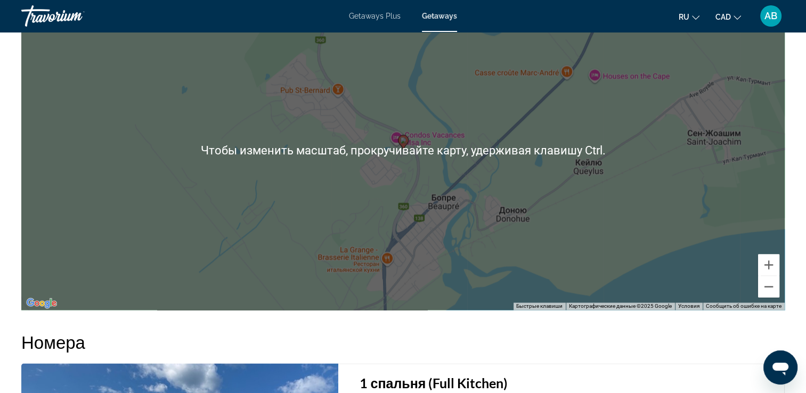
scroll to position [1651, 0]
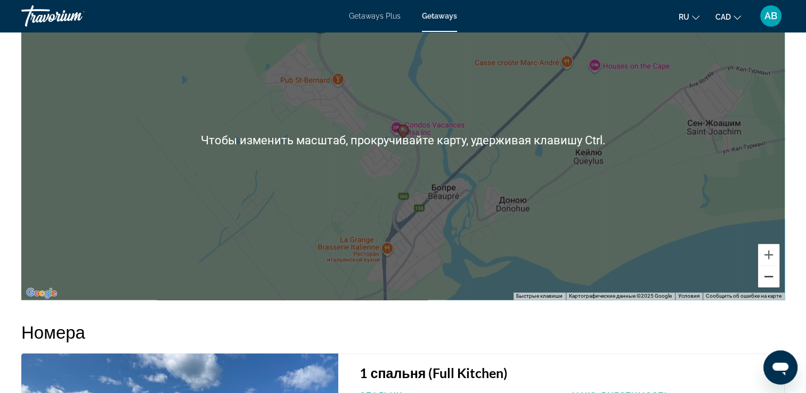
click at [763, 278] on button "Уменьшить" at bounding box center [768, 276] width 21 height 21
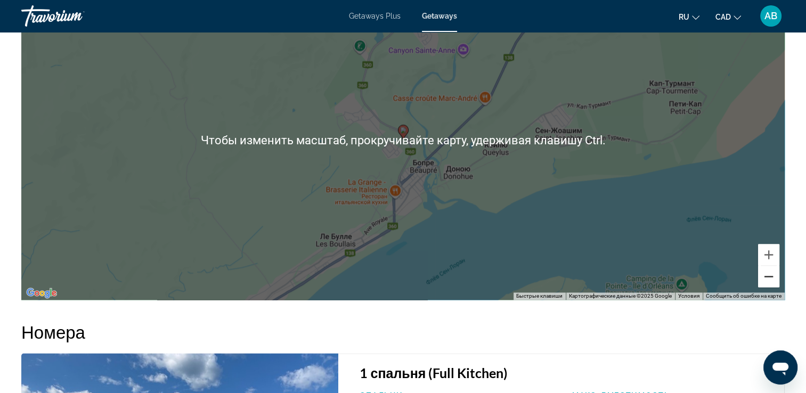
click at [763, 278] on button "Уменьшить" at bounding box center [768, 276] width 21 height 21
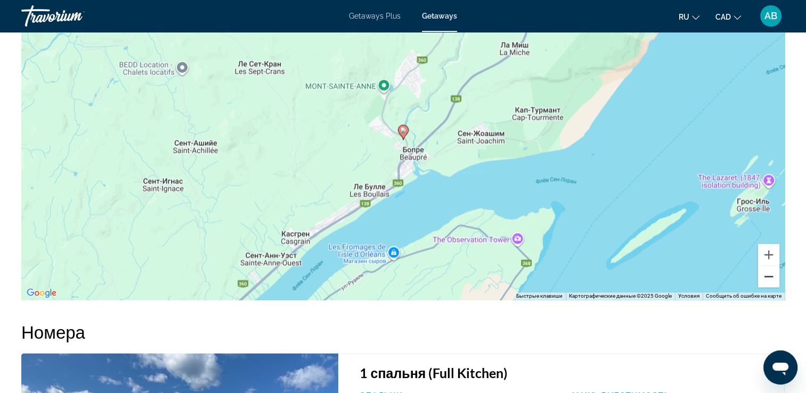
click at [763, 278] on button "Уменьшить" at bounding box center [768, 276] width 21 height 21
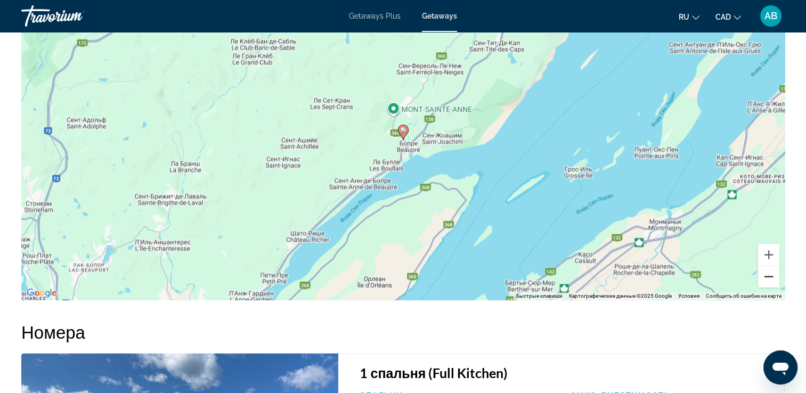
click at [763, 278] on button "Уменьшить" at bounding box center [768, 276] width 21 height 21
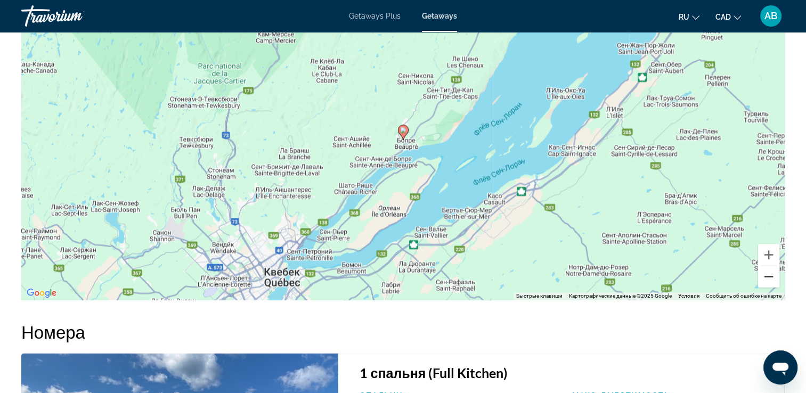
click at [763, 278] on button "Уменьшить" at bounding box center [768, 276] width 21 height 21
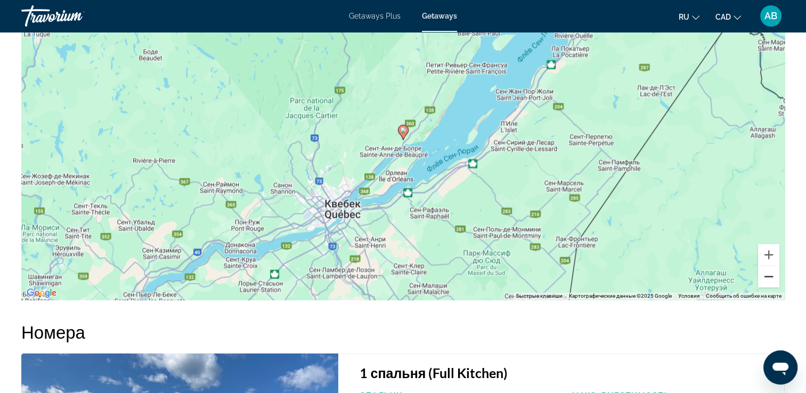
click at [763, 278] on button "Уменьшить" at bounding box center [768, 276] width 21 height 21
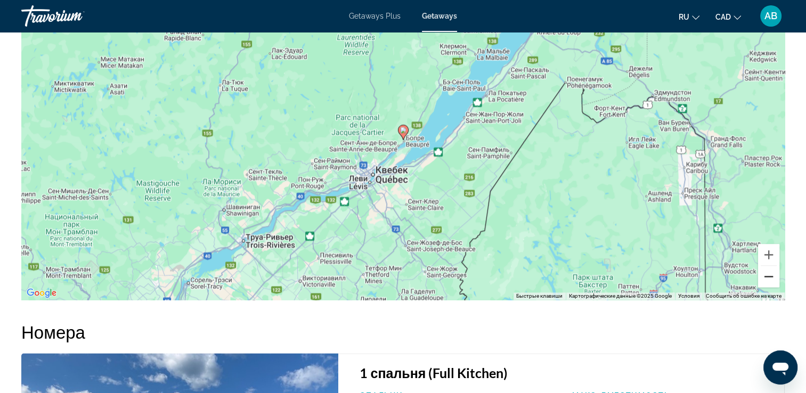
click at [773, 277] on button "Уменьшить" at bounding box center [768, 276] width 21 height 21
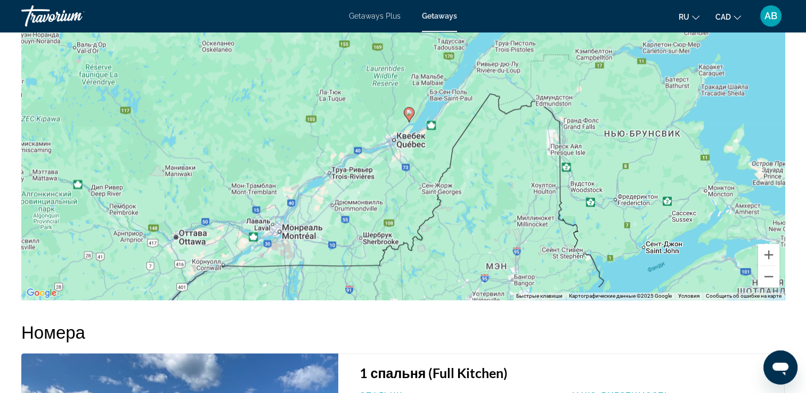
drag, startPoint x: 518, startPoint y: 206, endPoint x: 523, endPoint y: 169, distance: 36.7
click at [523, 169] on div "Чтобы активировать перетаскивание с помощью клавиатуры, нажмите Alt + Ввод. Пос…" at bounding box center [402, 140] width 763 height 320
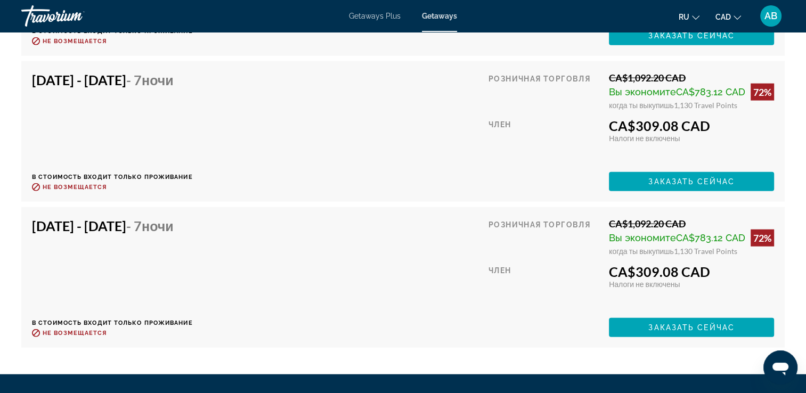
scroll to position [2503, 0]
